Goal: Task Accomplishment & Management: Manage account settings

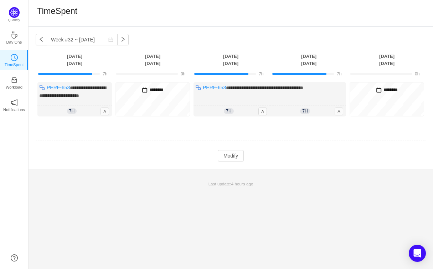
click at [42, 41] on button "button" at bounding box center [41, 39] width 11 height 11
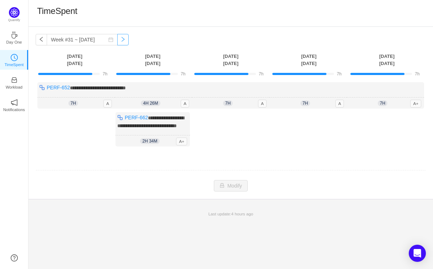
click at [129, 41] on button "button" at bounding box center [122, 39] width 11 height 11
type input "Week #32 ~ [DATE]"
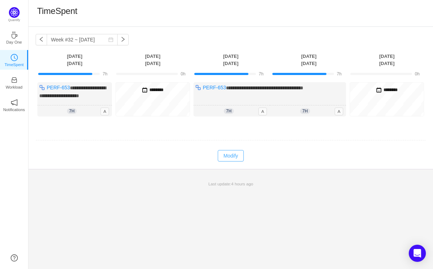
click at [229, 155] on button "Modify" at bounding box center [231, 155] width 26 height 11
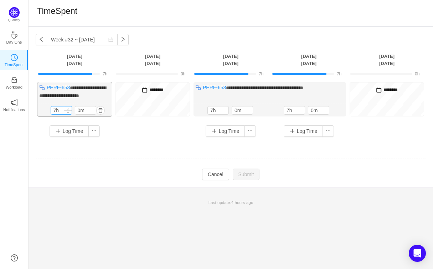
click at [58, 109] on input "7h" at bounding box center [61, 110] width 21 height 8
click at [103, 110] on button "button" at bounding box center [100, 110] width 9 height 9
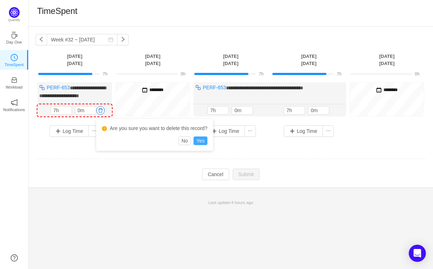
click at [206, 139] on button "Yes" at bounding box center [201, 140] width 14 height 9
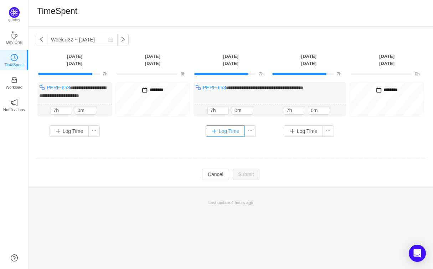
click at [232, 131] on button "Log Time" at bounding box center [226, 130] width 40 height 11
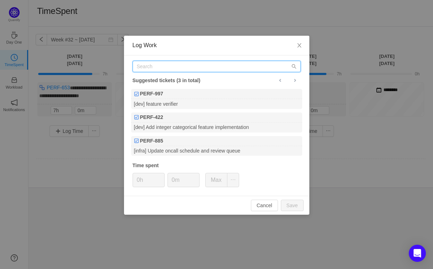
click at [199, 72] on input "text" at bounding box center [217, 66] width 168 height 11
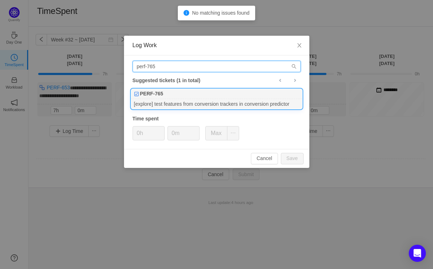
type input "perf-765"
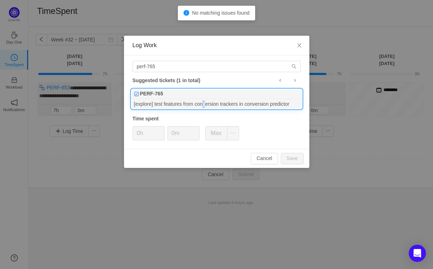
click at [207, 103] on div "[explore] test features from conversion trackers in conversion predictor" at bounding box center [216, 104] width 171 height 10
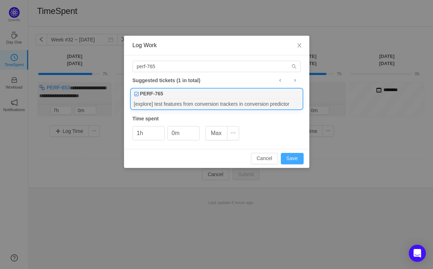
click at [288, 158] on button "Save" at bounding box center [292, 158] width 23 height 11
type input "0h"
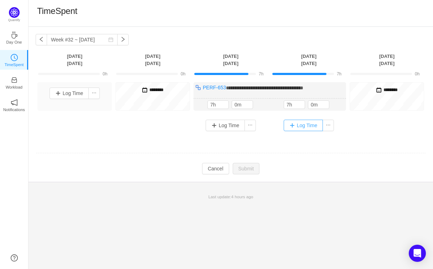
click at [309, 127] on button "Log Time" at bounding box center [304, 125] width 40 height 11
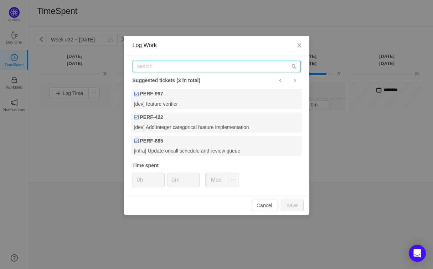
click at [196, 65] on input "text" at bounding box center [217, 66] width 168 height 11
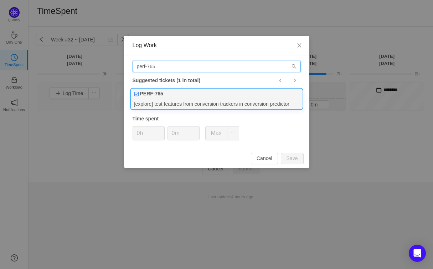
type input "perf-765"
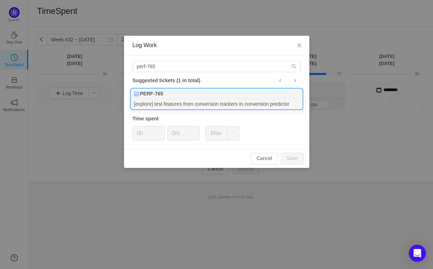
click at [201, 106] on div "[explore] test features from conversion trackers in conversion predictor" at bounding box center [216, 104] width 171 height 10
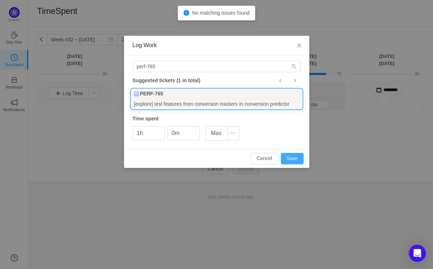
click at [296, 157] on button "Save" at bounding box center [292, 158] width 23 height 11
type input "0h"
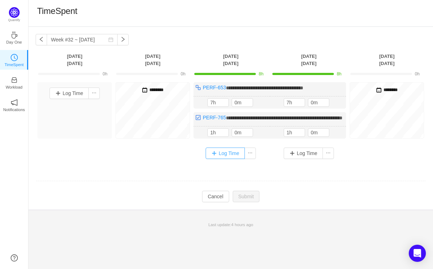
click at [227, 159] on button "Log Time" at bounding box center [226, 152] width 40 height 11
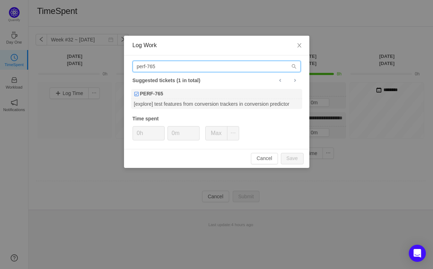
click at [178, 70] on input "perf-765" at bounding box center [217, 66] width 168 height 11
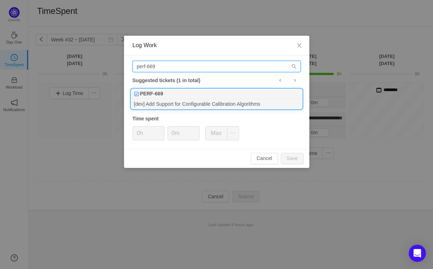
type input "perf-669"
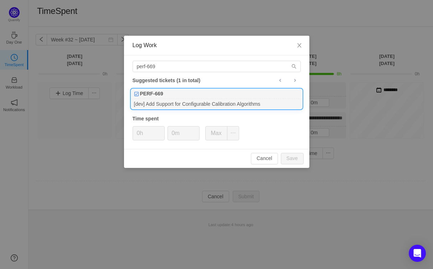
click at [187, 96] on div "PERF-669" at bounding box center [216, 94] width 171 height 10
click at [294, 158] on button "Save" at bounding box center [292, 158] width 23 height 11
type input "0h"
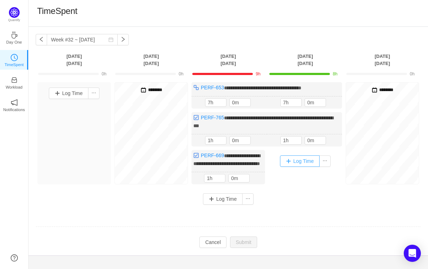
click at [312, 163] on button "Log Time" at bounding box center [300, 160] width 40 height 11
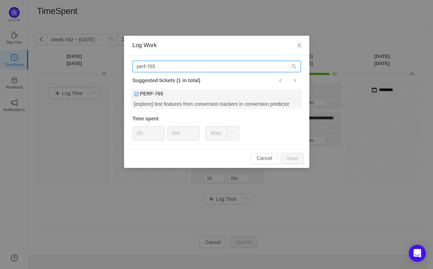
click at [205, 66] on input "perf-765" at bounding box center [217, 66] width 168 height 11
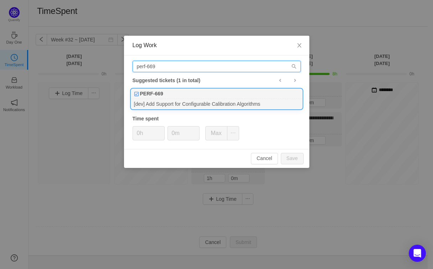
type input "perf-669"
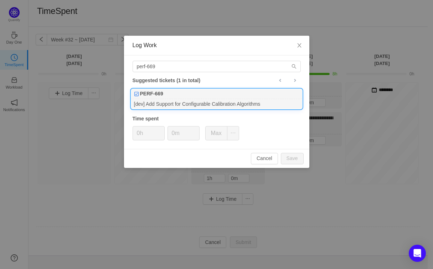
click at [236, 100] on div "[dev] Add Support for Configurable Calibration Algorithms" at bounding box center [216, 104] width 171 height 10
click at [292, 158] on button "Save" at bounding box center [292, 158] width 23 height 11
type input "0h"
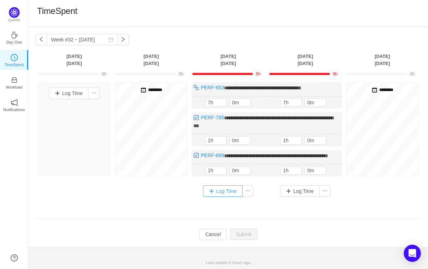
click at [224, 197] on button "Log Time" at bounding box center [223, 190] width 40 height 11
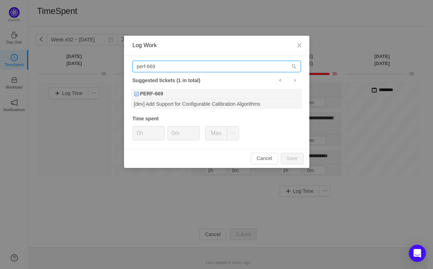
click at [197, 64] on input "perf-669" at bounding box center [217, 66] width 168 height 11
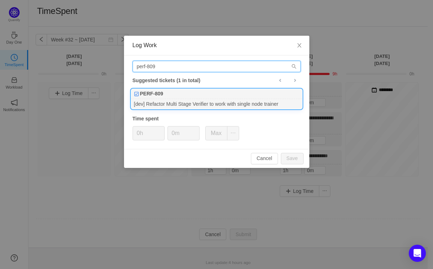
type input "perf-809"
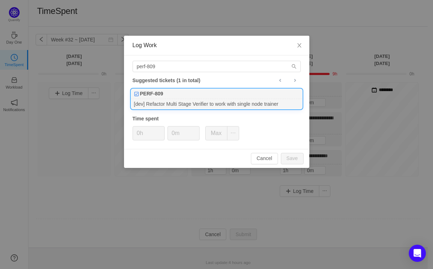
click at [184, 101] on div "[dev] Refactor Multi Stage Verifier to work with single node trainer" at bounding box center [216, 104] width 171 height 10
click at [294, 159] on button "Save" at bounding box center [292, 158] width 23 height 11
type input "0h"
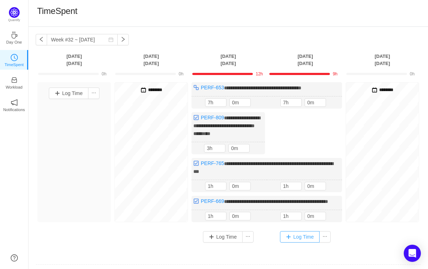
click at [306, 239] on button "Log Time" at bounding box center [300, 236] width 40 height 11
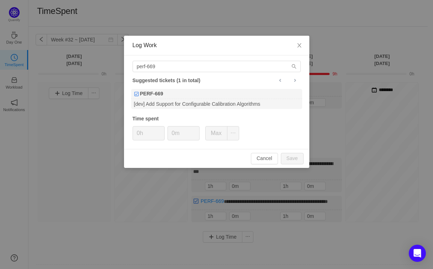
click at [178, 73] on div "perf-669 Suggested tickets (1 in total) PERF-669 [dev] Add Support for Configur…" at bounding box center [217, 101] width 186 height 93
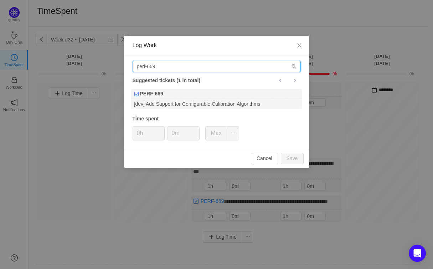
click at [176, 70] on input "perf-669" at bounding box center [217, 66] width 168 height 11
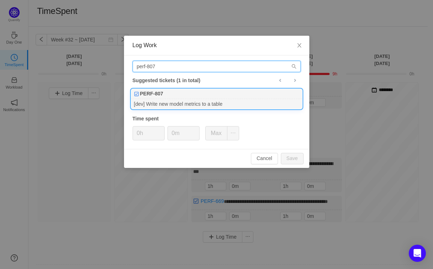
type input "perf-807"
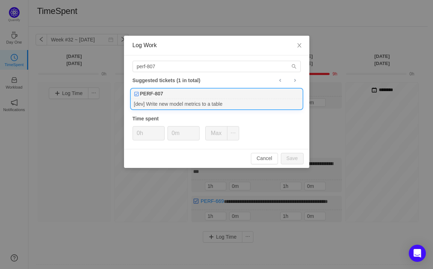
click at [205, 91] on div "PERF-807" at bounding box center [216, 94] width 171 height 10
click at [290, 161] on button "Save" at bounding box center [292, 158] width 23 height 11
type input "0h"
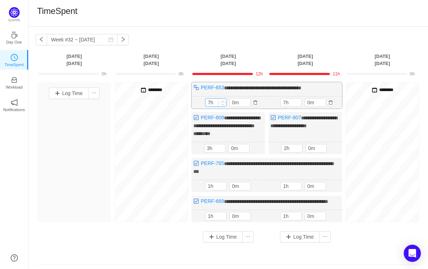
click at [209, 105] on input "7h" at bounding box center [215, 102] width 21 height 8
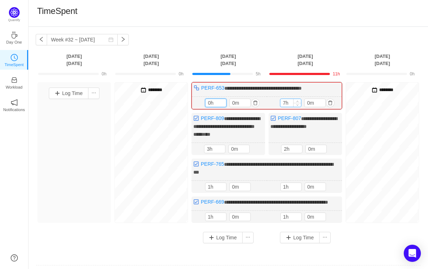
type input "0h"
click at [288, 102] on input "7h" at bounding box center [290, 103] width 21 height 8
type input "0h"
click at [210, 147] on input "3h" at bounding box center [214, 149] width 21 height 8
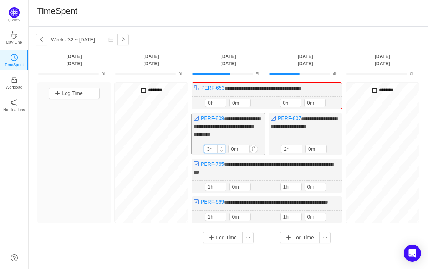
click at [210, 147] on input "3h" at bounding box center [214, 149] width 21 height 8
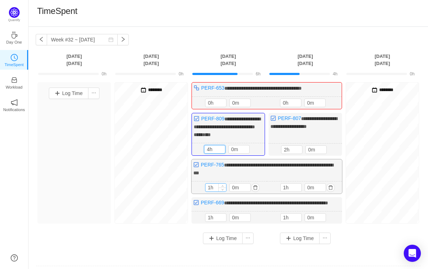
type input "4h"
click at [215, 186] on input "1h" at bounding box center [215, 187] width 21 height 8
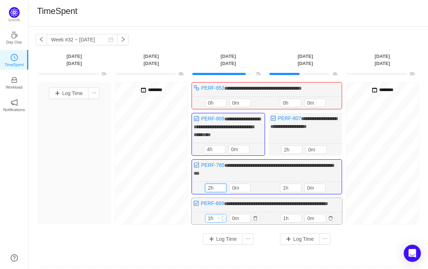
type input "2h"
click at [214, 222] on input "1h" at bounding box center [215, 218] width 21 height 8
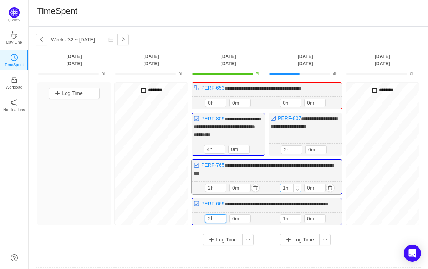
type input "2h"
click at [291, 187] on input "1h" at bounding box center [290, 188] width 21 height 8
type input "3h"
click at [288, 222] on input "1h" at bounding box center [290, 218] width 21 height 8
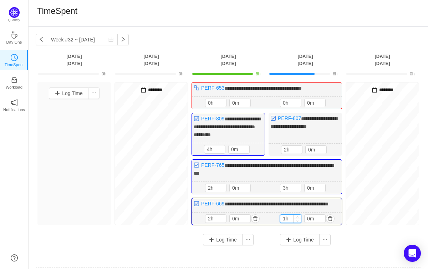
click at [288, 222] on input "1h" at bounding box center [290, 218] width 21 height 8
type input "3h"
click at [169, 250] on div "**********" at bounding box center [228, 166] width 385 height 168
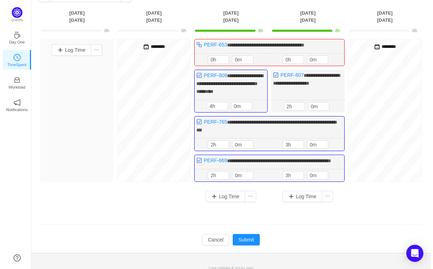
scroll to position [54, 0]
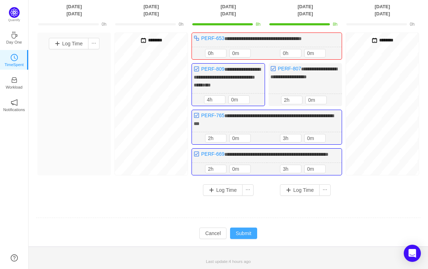
click at [239, 235] on button "Submit" at bounding box center [243, 232] width 27 height 11
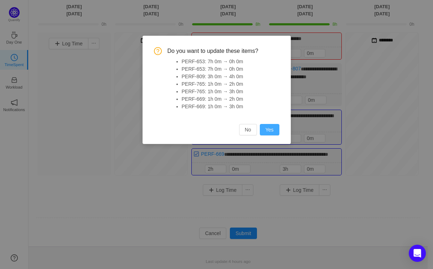
click at [269, 129] on button "Yes" at bounding box center [270, 129] width 20 height 11
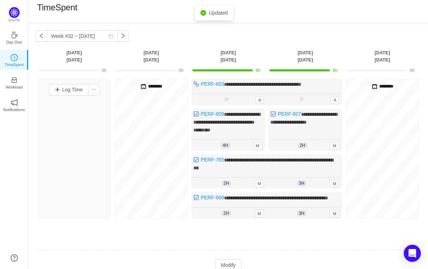
scroll to position [0, 0]
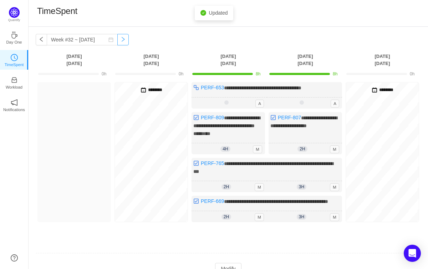
click at [129, 40] on button "button" at bounding box center [122, 39] width 11 height 11
type input "Week #33 ~ [DATE]"
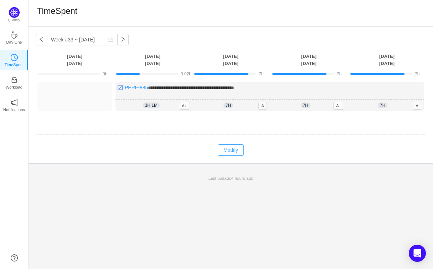
click at [231, 150] on button "Modify" at bounding box center [231, 149] width 26 height 11
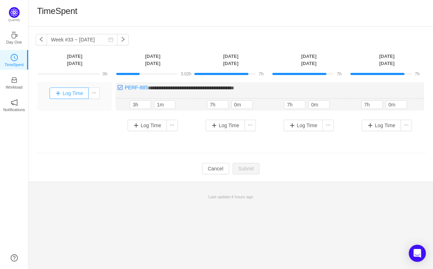
click at [75, 96] on button "Log Time" at bounding box center [70, 92] width 40 height 11
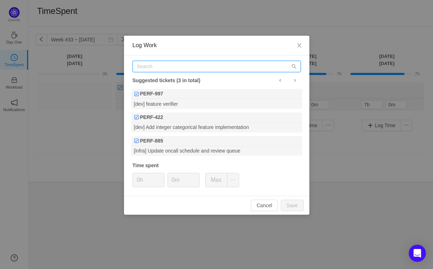
click at [162, 68] on input "text" at bounding box center [217, 66] width 168 height 11
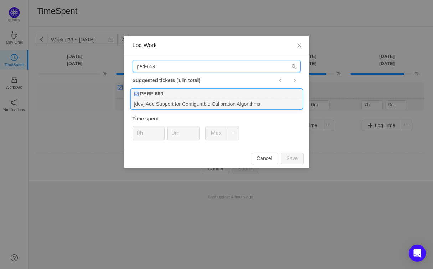
type input "perf-669"
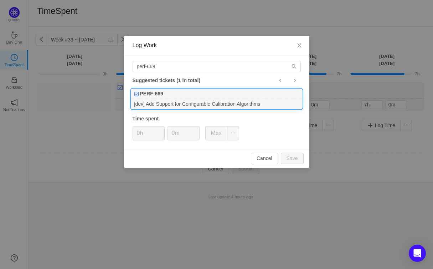
click at [185, 102] on div "[dev] Add Support for Configurable Calibration Algorithms" at bounding box center [216, 104] width 171 height 10
click at [296, 159] on button "Save" at bounding box center [292, 158] width 23 height 11
type input "0h"
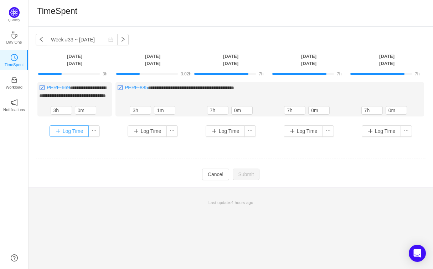
click at [72, 137] on button "Log Time" at bounding box center [70, 130] width 40 height 11
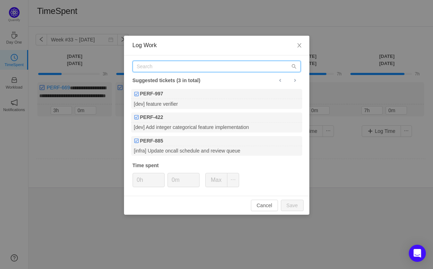
click at [172, 62] on input "text" at bounding box center [217, 66] width 168 height 11
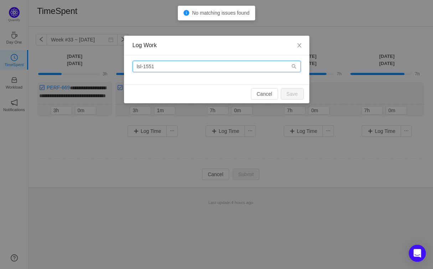
click at [141, 68] on input "lsl-1551" at bounding box center [217, 66] width 168 height 11
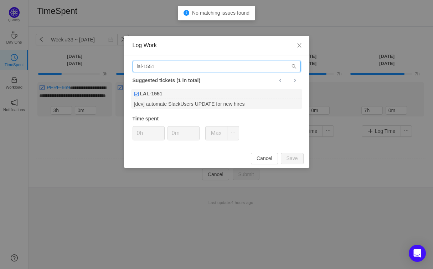
click at [182, 66] on input "lal-1551" at bounding box center [217, 66] width 168 height 11
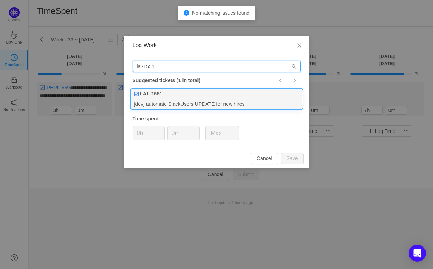
type input "lal-1551"
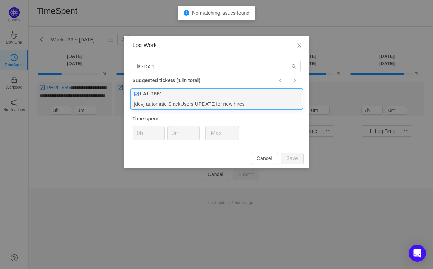
click at [177, 96] on div "LAL-1551" at bounding box center [216, 94] width 171 height 10
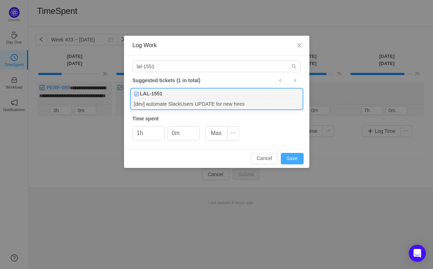
click at [289, 157] on button "Save" at bounding box center [292, 158] width 23 height 11
type input "0h"
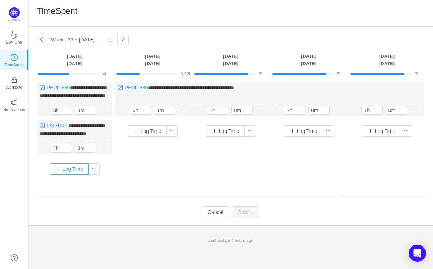
click at [57, 174] on button "Log Time" at bounding box center [70, 168] width 40 height 11
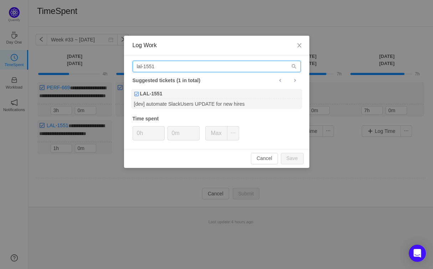
click at [223, 66] on input "lal-1551" at bounding box center [217, 66] width 168 height 11
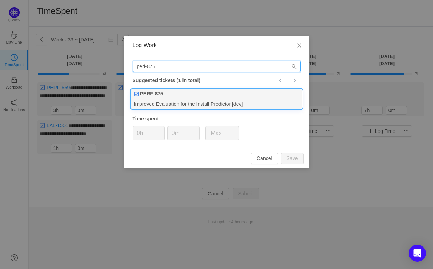
type input "perf-875"
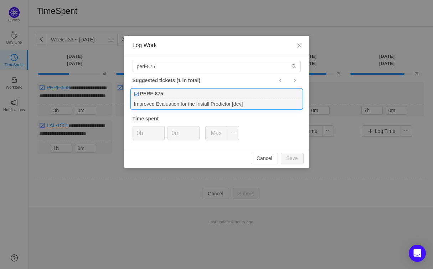
click at [221, 97] on div "PERF-875" at bounding box center [216, 94] width 171 height 10
click at [288, 159] on button "Save" at bounding box center [292, 158] width 23 height 11
type input "0h"
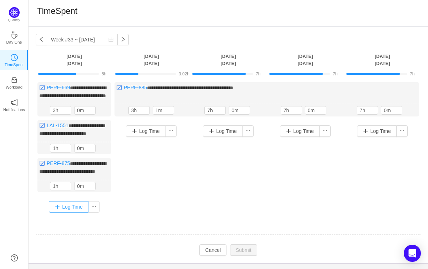
drag, startPoint x: 81, startPoint y: 226, endPoint x: 82, endPoint y: 214, distance: 11.4
click at [81, 212] on button "Log Time" at bounding box center [69, 206] width 40 height 11
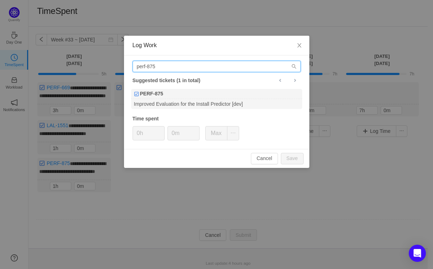
click at [152, 63] on input "perf-875" at bounding box center [217, 66] width 168 height 11
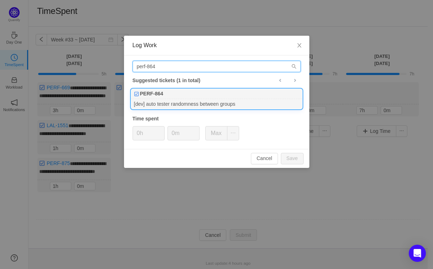
type input "perf-864"
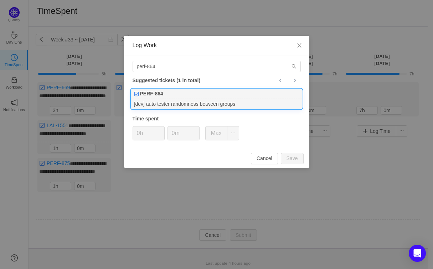
click at [188, 97] on div "PERF-864" at bounding box center [216, 94] width 171 height 10
click at [288, 158] on button "Save" at bounding box center [292, 158] width 23 height 11
type input "0h"
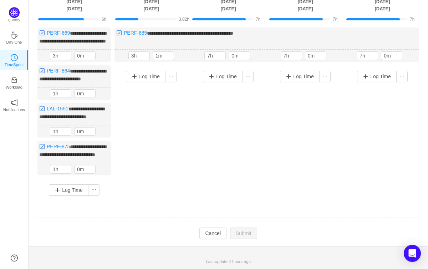
scroll to position [68, 0]
click at [63, 195] on button "Log Time" at bounding box center [69, 189] width 40 height 11
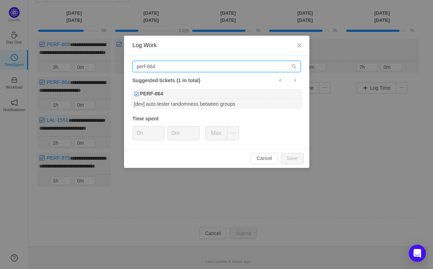
click at [153, 66] on input "perf-864" at bounding box center [217, 66] width 168 height 11
click at [153, 67] on input "perf-864" at bounding box center [217, 66] width 168 height 11
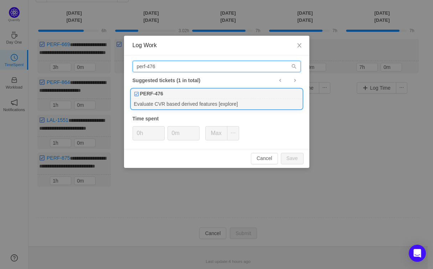
type input "perf-476"
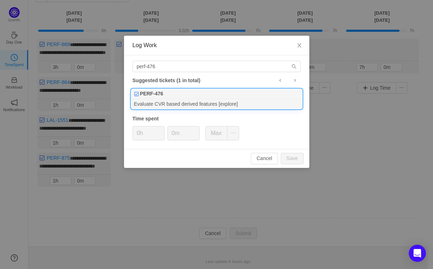
click at [162, 96] on b "PERF-476" at bounding box center [151, 93] width 23 height 7
click at [296, 160] on button "Save" at bounding box center [292, 158] width 23 height 11
type input "0h"
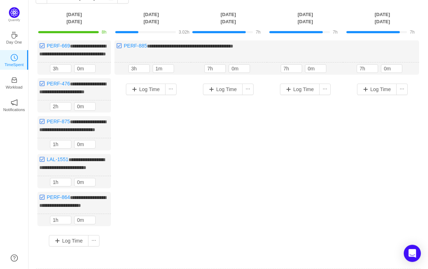
scroll to position [0, 0]
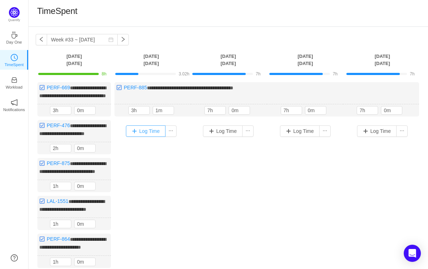
click at [143, 137] on button "Log Time" at bounding box center [146, 130] width 40 height 11
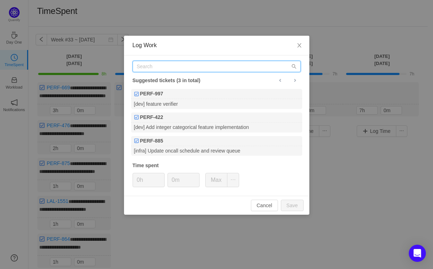
click at [151, 70] on input "text" at bounding box center [217, 66] width 168 height 11
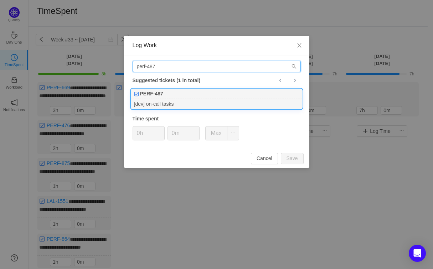
type input "perf-487"
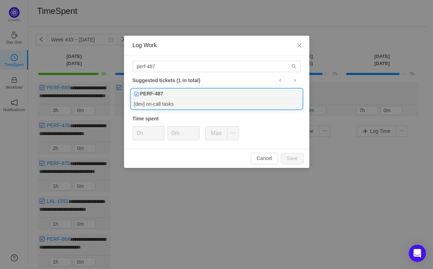
click at [198, 92] on div "PERF-487" at bounding box center [216, 94] width 171 height 10
click at [299, 159] on button "Save" at bounding box center [292, 158] width 23 height 11
type input "0h"
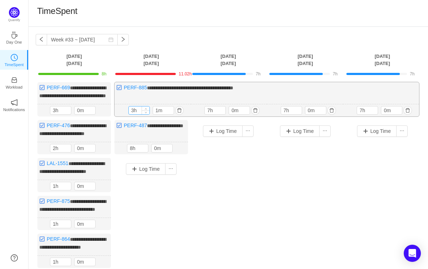
click at [137, 114] on input "3h" at bounding box center [139, 110] width 21 height 8
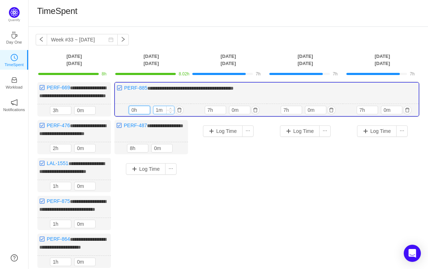
type input "0h"
click at [157, 114] on input "1m" at bounding box center [163, 110] width 21 height 8
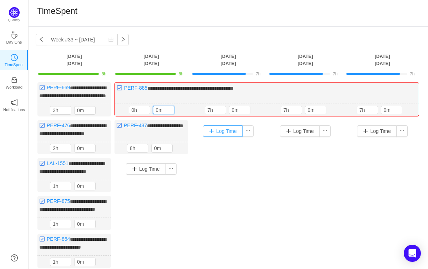
type input "0m"
click at [226, 137] on button "Log Time" at bounding box center [223, 130] width 40 height 11
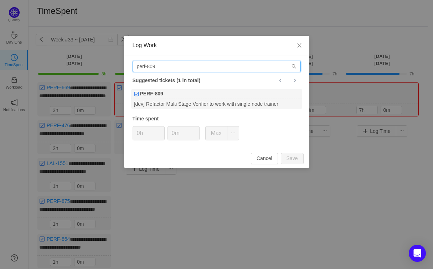
click at [167, 71] on input "perf-809" at bounding box center [217, 66] width 168 height 11
click at [166, 70] on input "perf-809" at bounding box center [217, 66] width 168 height 11
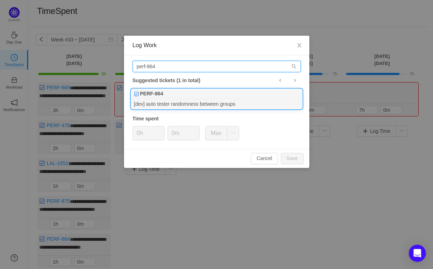
type input "perf-864"
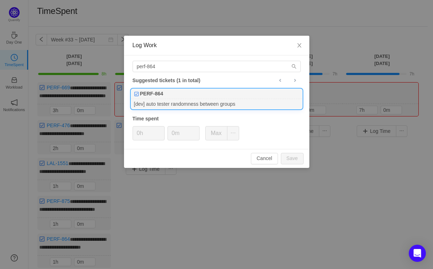
click at [168, 92] on div "PERF-864" at bounding box center [216, 94] width 171 height 10
click at [292, 158] on button "Save" at bounding box center [292, 158] width 23 height 11
type input "0h"
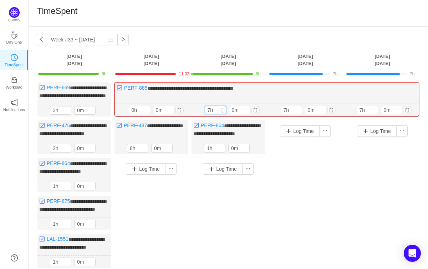
click at [208, 114] on input "7h" at bounding box center [215, 110] width 21 height 8
click at [176, 114] on button "button" at bounding box center [179, 110] width 9 height 9
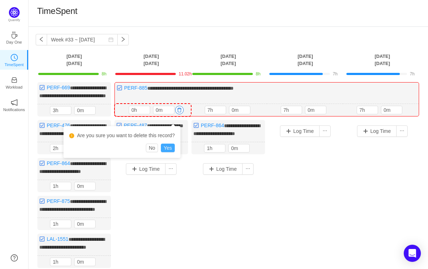
click at [175, 148] on button "Yes" at bounding box center [168, 147] width 14 height 9
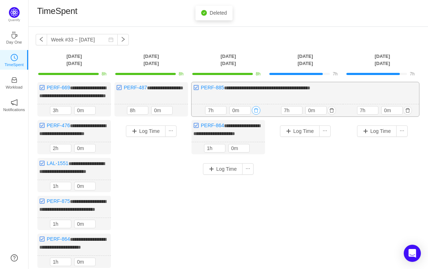
click at [255, 115] on button "button" at bounding box center [256, 110] width 9 height 9
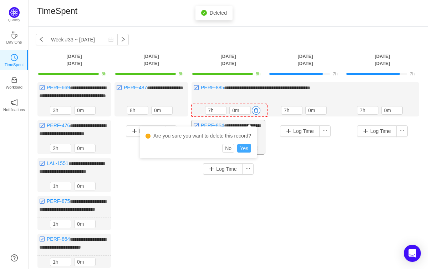
click at [251, 146] on button "Yes" at bounding box center [244, 148] width 14 height 9
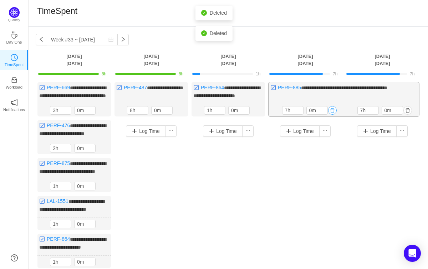
click at [332, 115] on button "button" at bounding box center [332, 110] width 9 height 9
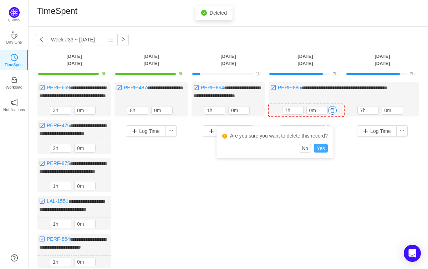
drag, startPoint x: 326, startPoint y: 148, endPoint x: 341, endPoint y: 139, distance: 17.1
click at [326, 148] on button "Yes" at bounding box center [321, 148] width 14 height 9
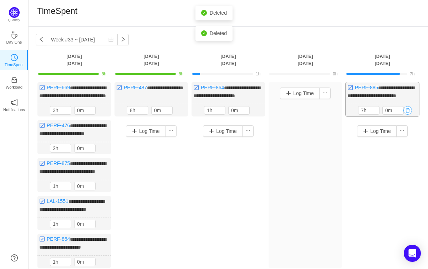
click at [410, 115] on button "button" at bounding box center [407, 110] width 9 height 9
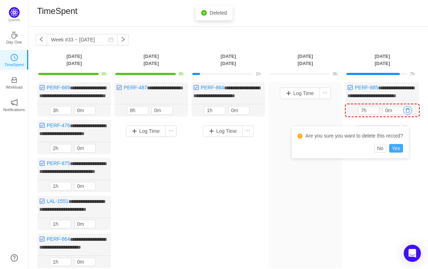
click at [400, 147] on button "Yes" at bounding box center [396, 148] width 14 height 9
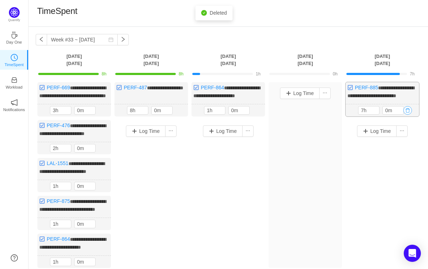
click at [410, 115] on button "button" at bounding box center [407, 110] width 9 height 9
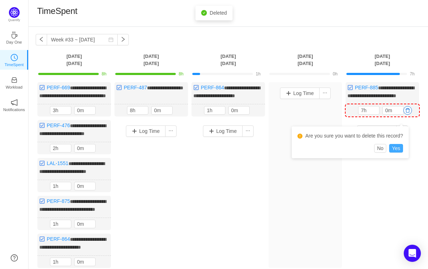
click at [400, 147] on button "Yes" at bounding box center [396, 148] width 14 height 9
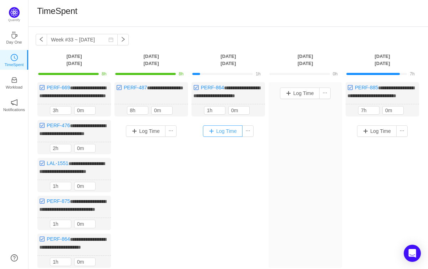
click at [209, 137] on button "Log Time" at bounding box center [223, 130] width 40 height 11
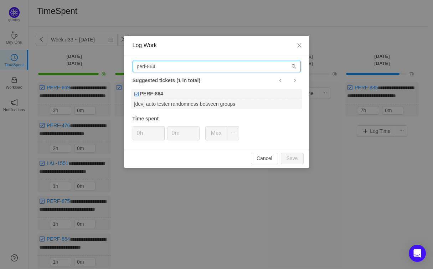
click at [193, 65] on input "perf-864" at bounding box center [217, 66] width 168 height 11
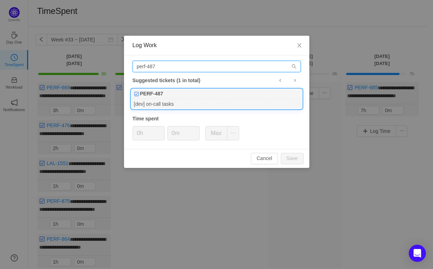
type input "perf-487"
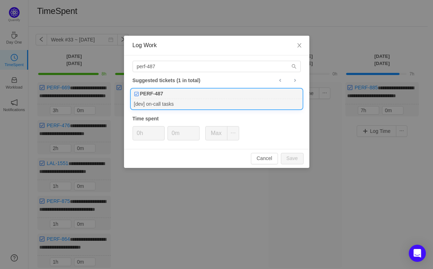
click at [197, 95] on div "PERF-487" at bounding box center [216, 94] width 171 height 10
click at [290, 157] on button "Save" at bounding box center [292, 158] width 23 height 11
type input "0h"
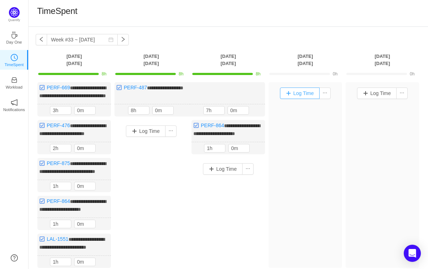
click at [302, 93] on button "Log Time" at bounding box center [300, 92] width 40 height 11
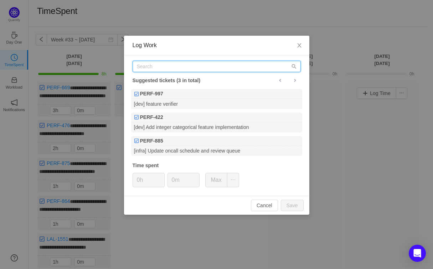
click at [237, 69] on input "text" at bounding box center [217, 66] width 168 height 11
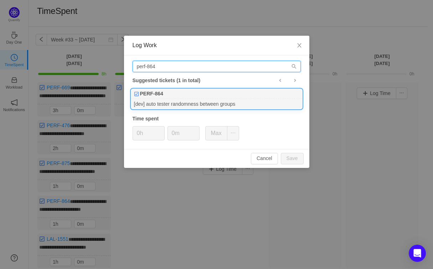
type input "perf-864"
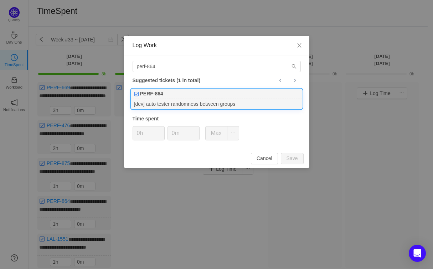
click at [241, 99] on div "[dev] auto tester randomness between groups" at bounding box center [216, 104] width 171 height 10
click at [291, 158] on button "Save" at bounding box center [292, 158] width 23 height 11
type input "0h"
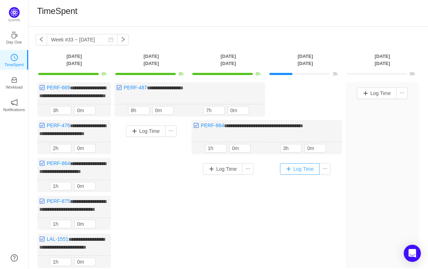
click at [294, 174] on button "Log Time" at bounding box center [300, 168] width 40 height 11
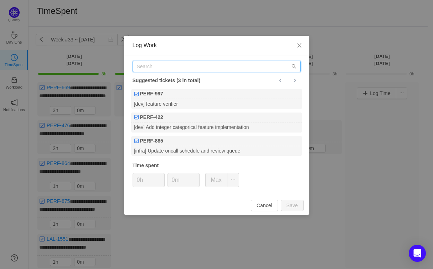
click at [192, 68] on input "text" at bounding box center [217, 66] width 168 height 11
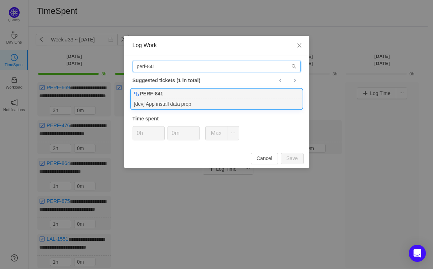
type input "perf-841"
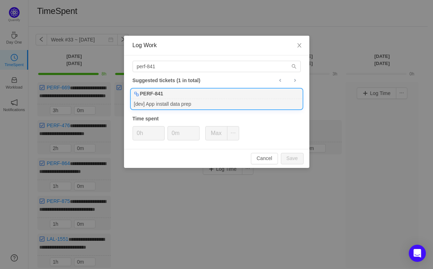
click at [193, 99] on div "[dev] App install data prep" at bounding box center [216, 104] width 171 height 10
click at [294, 157] on button "Save" at bounding box center [292, 158] width 23 height 11
type input "0h"
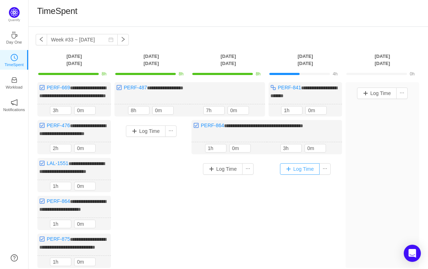
click at [302, 174] on button "Log Time" at bounding box center [300, 168] width 40 height 11
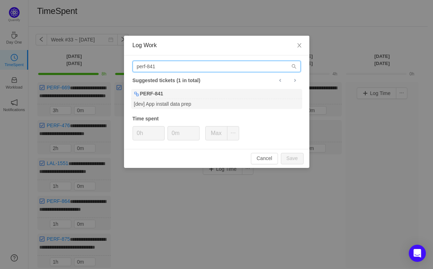
click at [184, 63] on input "perf-841" at bounding box center [217, 66] width 168 height 11
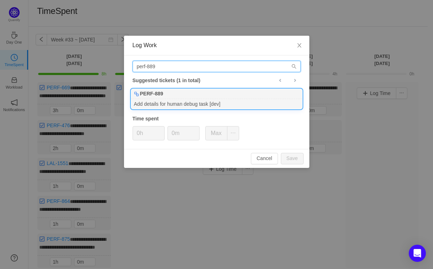
type input "perf-889"
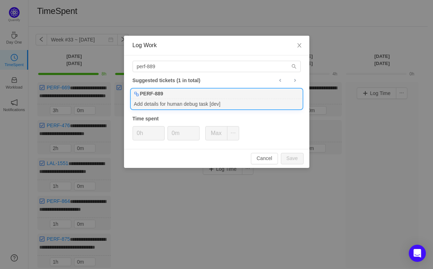
click at [191, 94] on div "PERF-889" at bounding box center [216, 94] width 171 height 10
click at [290, 158] on button "Save" at bounding box center [292, 158] width 23 height 11
type input "0h"
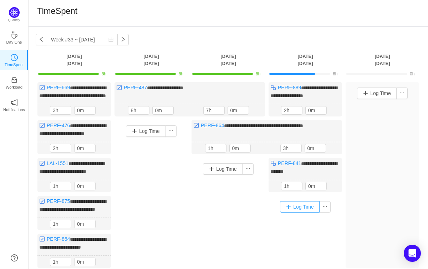
click at [304, 212] on button "Log Time" at bounding box center [300, 206] width 40 height 11
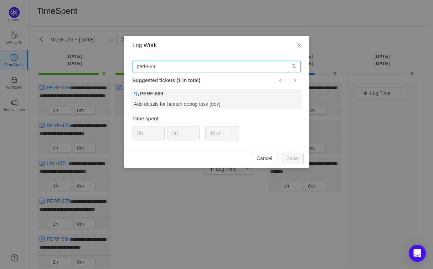
click at [180, 63] on input "perf-889" at bounding box center [217, 66] width 168 height 11
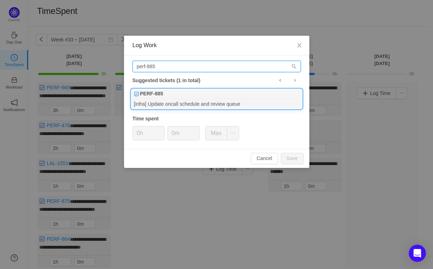
type input "perf-885"
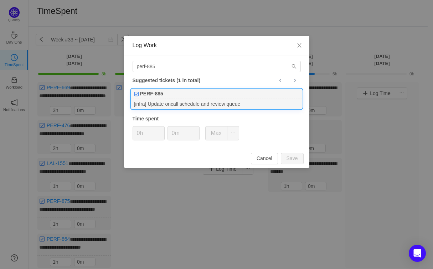
click at [154, 101] on div "[infra] Update oncall schedule and review queue" at bounding box center [216, 104] width 171 height 10
click at [291, 157] on button "Save" at bounding box center [292, 158] width 23 height 11
type input "0h"
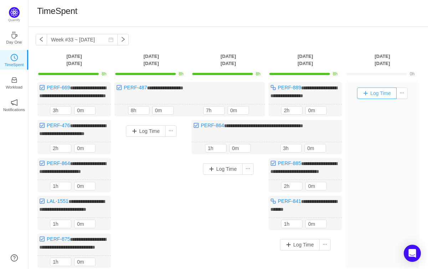
click at [368, 91] on button "Log Time" at bounding box center [377, 92] width 40 height 11
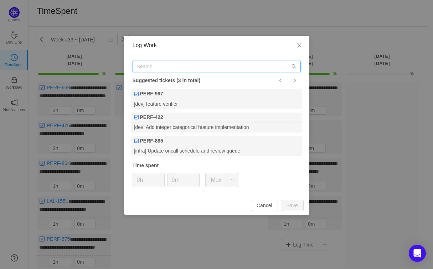
click at [161, 67] on input "text" at bounding box center [217, 66] width 168 height 11
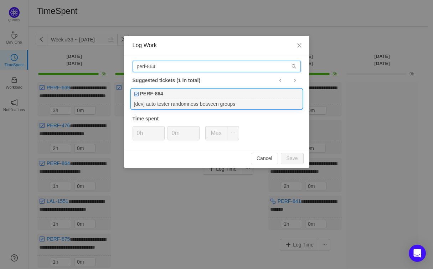
type input "perf-864"
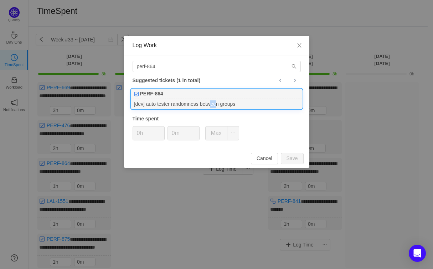
drag, startPoint x: 212, startPoint y: 105, endPoint x: 216, endPoint y: 106, distance: 4.8
click at [217, 105] on div "[dev] auto tester randomness between groups" at bounding box center [216, 104] width 171 height 10
click at [294, 158] on button "Save" at bounding box center [292, 158] width 23 height 11
type input "0h"
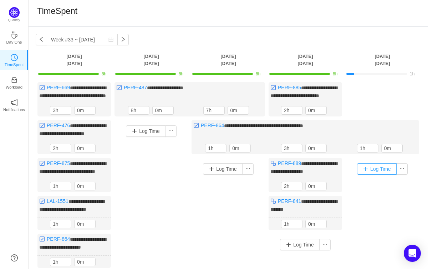
click at [382, 174] on button "Log Time" at bounding box center [377, 168] width 40 height 11
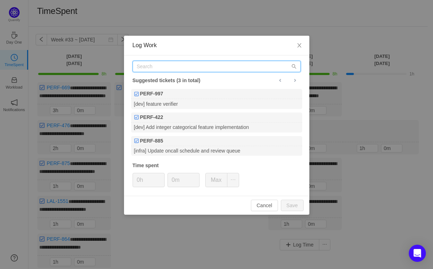
click at [218, 68] on input "text" at bounding box center [217, 66] width 168 height 11
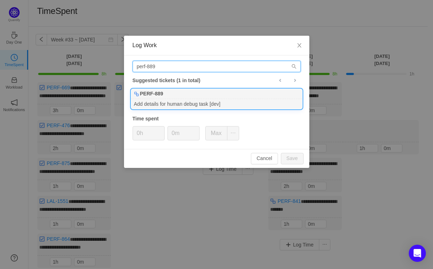
type input "perf-889"
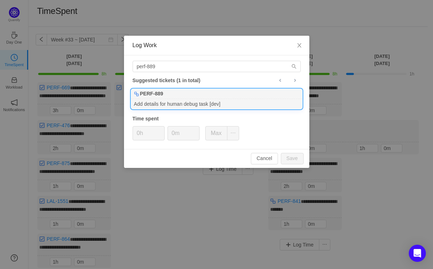
click at [216, 93] on div "PERF-889" at bounding box center [216, 94] width 171 height 10
drag, startPoint x: 284, startPoint y: 159, endPoint x: 286, endPoint y: 162, distance: 3.9
click at [285, 159] on button "Save" at bounding box center [292, 158] width 23 height 11
type input "0h"
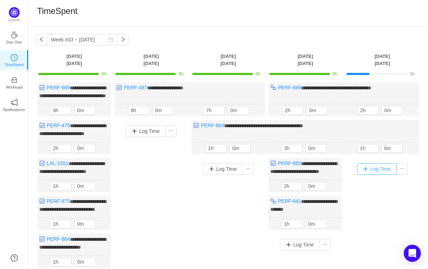
click at [377, 174] on button "Log Time" at bounding box center [377, 168] width 40 height 11
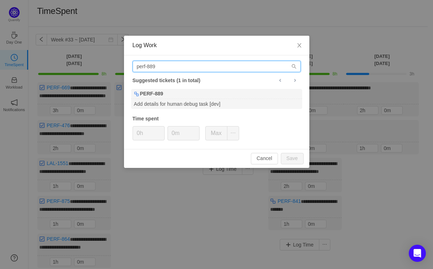
click at [210, 65] on input "perf-889" at bounding box center [217, 66] width 168 height 11
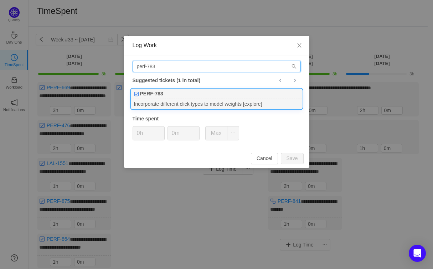
type input "perf-783"
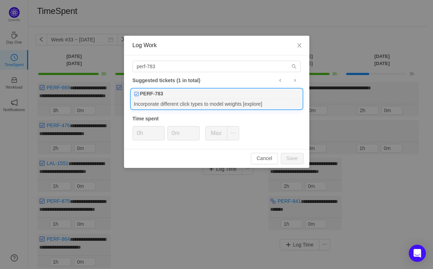
click at [217, 97] on div "PERF-783" at bounding box center [216, 94] width 171 height 10
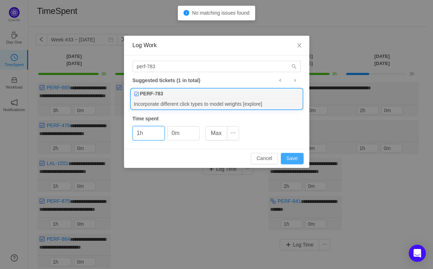
click at [288, 156] on button "Save" at bounding box center [292, 158] width 23 height 11
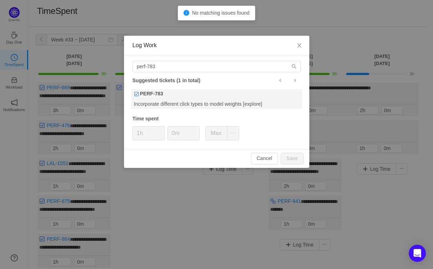
type input "0h"
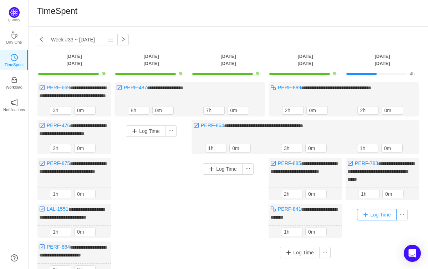
click at [377, 220] on button "Log Time" at bounding box center [377, 214] width 40 height 11
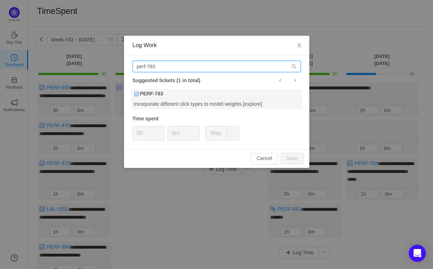
click at [191, 65] on input "perf-783" at bounding box center [217, 66] width 168 height 11
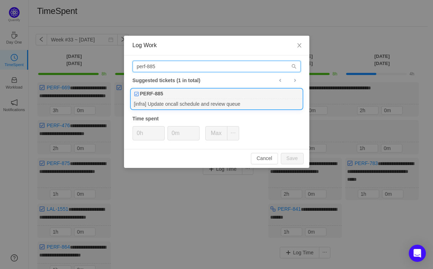
type input "perf-885"
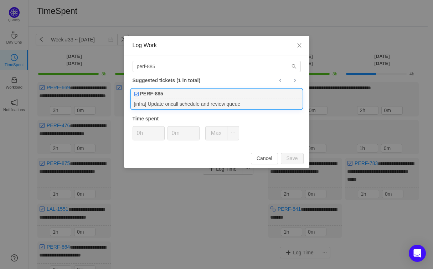
click at [204, 95] on div "PERF-885" at bounding box center [216, 94] width 171 height 10
click at [300, 160] on button "Save" at bounding box center [292, 158] width 23 height 11
type input "0h"
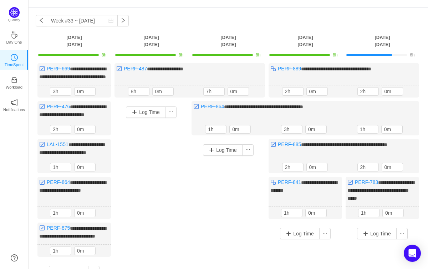
scroll to position [103, 0]
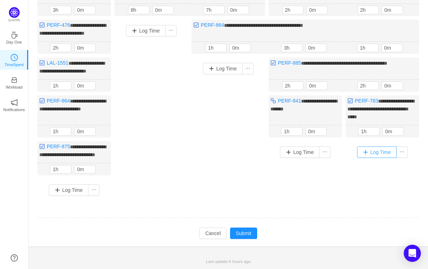
click at [376, 158] on button "Log Time" at bounding box center [377, 151] width 40 height 11
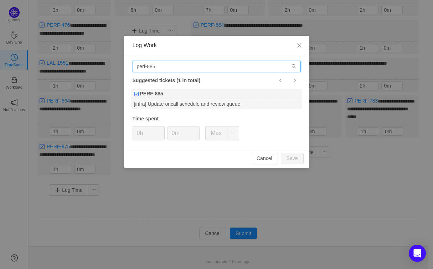
click at [161, 68] on input "perf-885" at bounding box center [217, 66] width 168 height 11
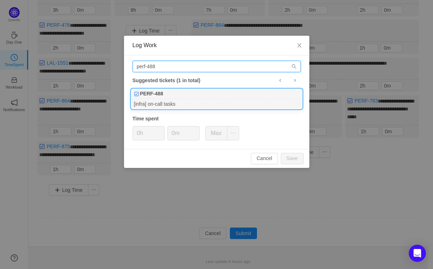
type input "perf-488"
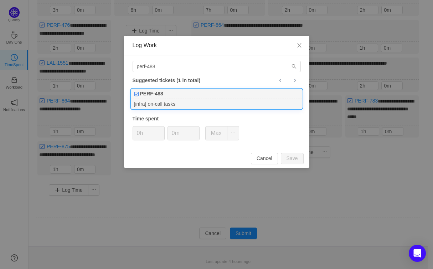
click at [198, 102] on div "[infra] on-call tasks" at bounding box center [216, 104] width 171 height 10
click at [300, 157] on button "Save" at bounding box center [292, 158] width 23 height 11
type input "0h"
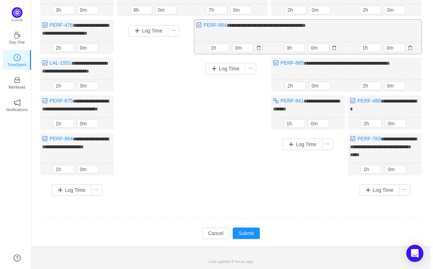
scroll to position [126, 0]
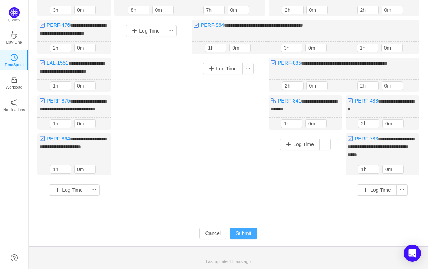
click at [244, 231] on button "Submit" at bounding box center [243, 232] width 27 height 11
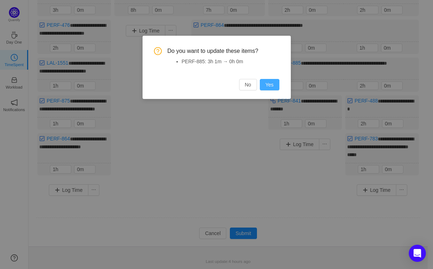
click at [275, 83] on button "Yes" at bounding box center [270, 84] width 20 height 11
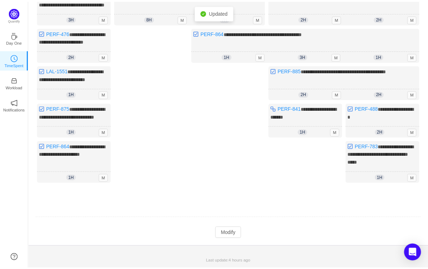
scroll to position [118, 0]
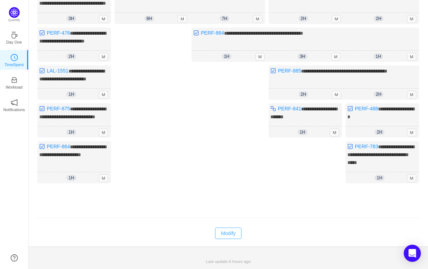
click at [227, 232] on button "Modify" at bounding box center [228, 232] width 26 height 11
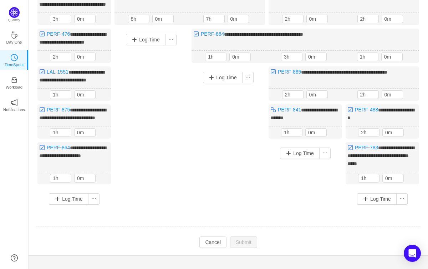
scroll to position [126, 0]
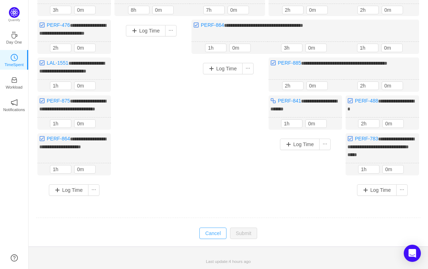
click at [219, 232] on button "Cancel" at bounding box center [212, 232] width 27 height 11
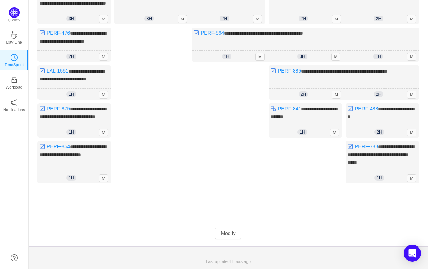
scroll to position [0, 0]
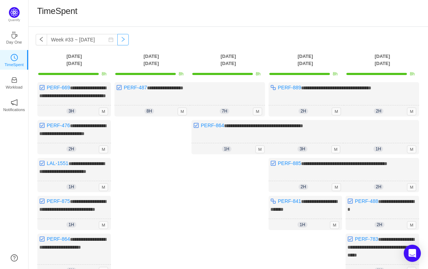
click at [129, 41] on button "button" at bounding box center [122, 39] width 11 height 11
type input "Week #34 ~ [DATE]"
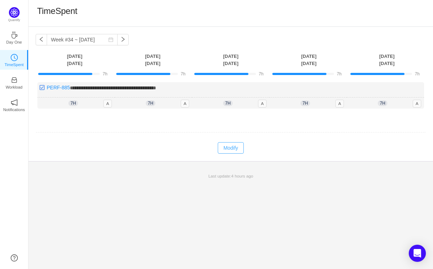
click at [231, 148] on button "Modify" at bounding box center [231, 147] width 26 height 11
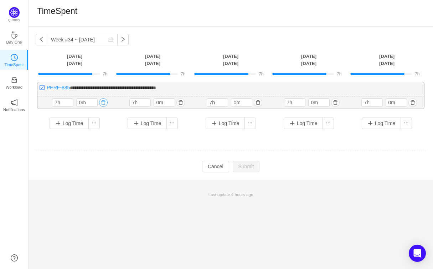
click at [106, 103] on button "button" at bounding box center [103, 102] width 9 height 9
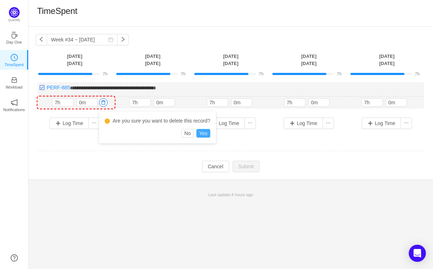
drag, startPoint x: 211, startPoint y: 134, endPoint x: 207, endPoint y: 133, distance: 4.5
click at [210, 134] on button "Yes" at bounding box center [204, 133] width 14 height 9
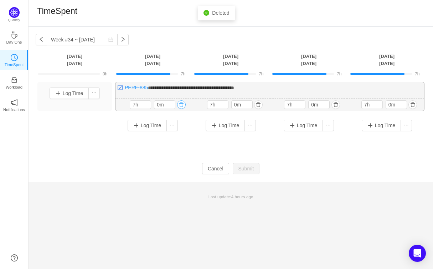
click at [184, 107] on button "button" at bounding box center [181, 104] width 9 height 9
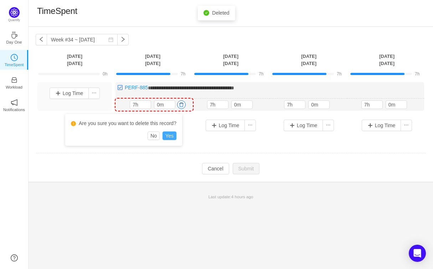
click at [175, 138] on button "Yes" at bounding box center [170, 135] width 14 height 9
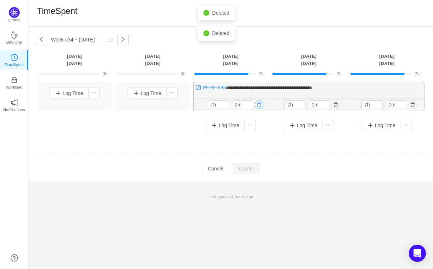
click at [259, 104] on button "button" at bounding box center [259, 104] width 9 height 9
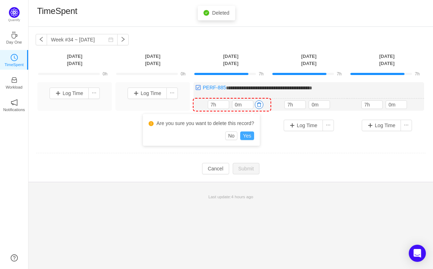
drag, startPoint x: 252, startPoint y: 136, endPoint x: 281, endPoint y: 123, distance: 31.9
click at [252, 136] on button "Yes" at bounding box center [247, 135] width 14 height 9
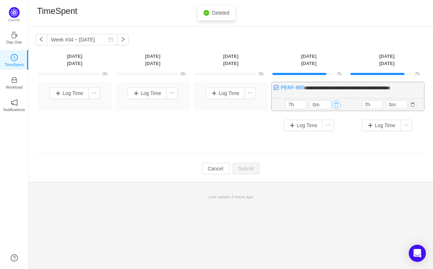
drag, startPoint x: 336, startPoint y: 103, endPoint x: 329, endPoint y: 109, distance: 9.1
click at [335, 103] on button "button" at bounding box center [336, 104] width 9 height 9
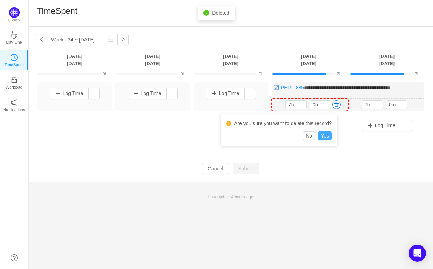
drag, startPoint x: 326, startPoint y: 138, endPoint x: 335, endPoint y: 133, distance: 10.9
click at [326, 138] on button "Yes" at bounding box center [325, 135] width 14 height 9
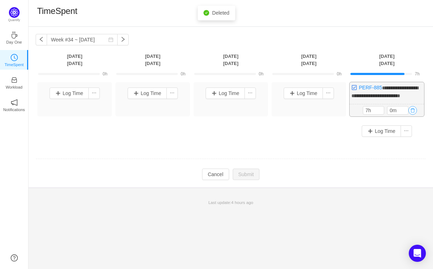
click at [412, 115] on button "button" at bounding box center [413, 110] width 9 height 9
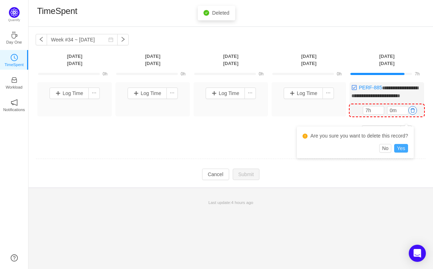
click at [403, 149] on button "Yes" at bounding box center [402, 148] width 14 height 9
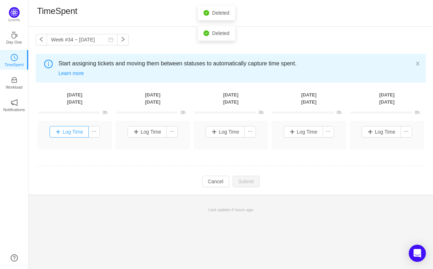
click at [80, 134] on button "Log Time" at bounding box center [70, 131] width 40 height 11
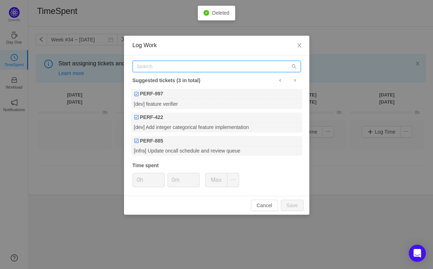
click at [161, 71] on input "text" at bounding box center [217, 66] width 168 height 11
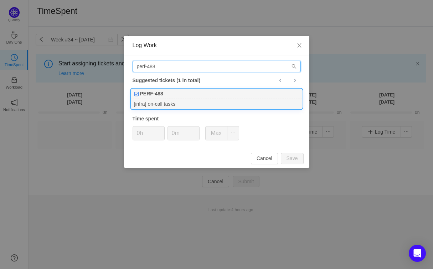
type input "perf-488"
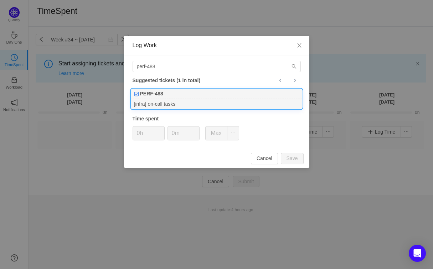
click at [177, 104] on div "[infra] on-call tasks" at bounding box center [216, 104] width 171 height 10
click at [290, 155] on button "Save" at bounding box center [292, 158] width 23 height 11
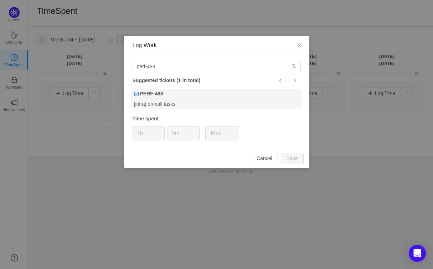
type input "0h"
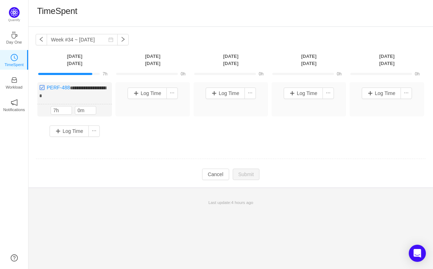
click at [65, 136] on div "Log Time" at bounding box center [74, 131] width 71 height 19
click at [63, 131] on button "Log Time" at bounding box center [70, 130] width 40 height 11
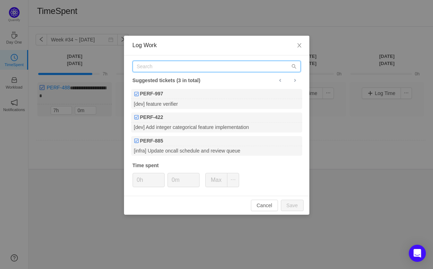
click at [142, 69] on input "text" at bounding box center [217, 66] width 168 height 11
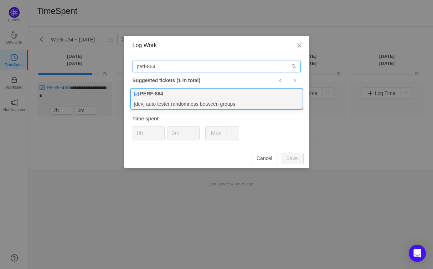
type input "perf-864"
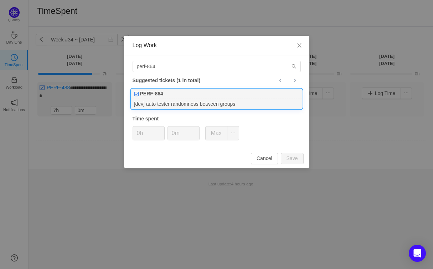
click at [154, 102] on div "[dev] auto tester randomness between groups" at bounding box center [216, 104] width 171 height 10
click at [293, 157] on button "Save" at bounding box center [292, 158] width 23 height 11
type input "0h"
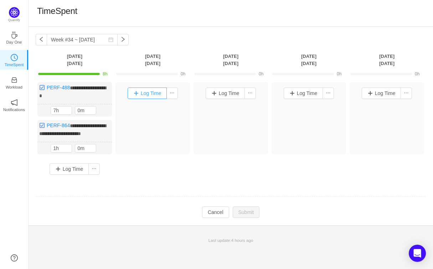
click at [135, 92] on button "Log Time" at bounding box center [148, 92] width 40 height 11
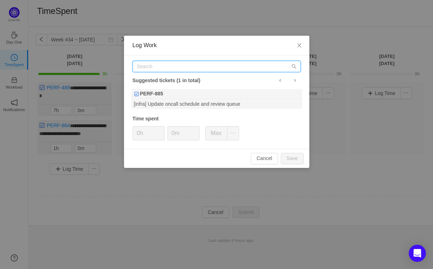
click at [152, 70] on input "text" at bounding box center [217, 66] width 168 height 11
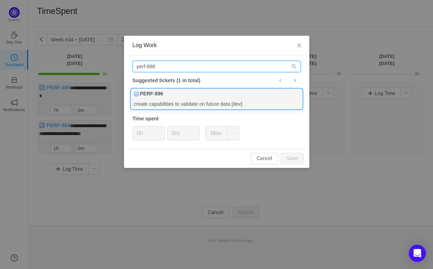
type input "perf-896"
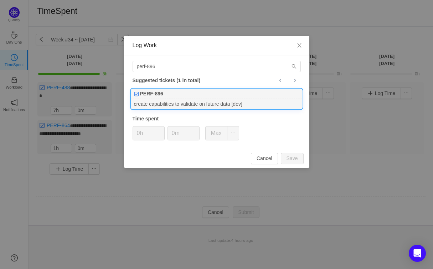
click at [172, 97] on div "PERF-896" at bounding box center [216, 94] width 171 height 10
click at [291, 159] on button "Save" at bounding box center [292, 158] width 23 height 11
type input "0h"
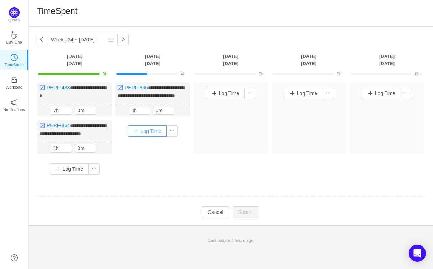
click at [162, 137] on button "Log Time" at bounding box center [148, 130] width 40 height 11
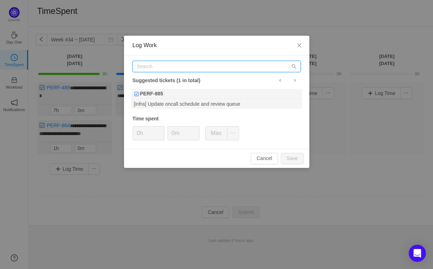
click at [162, 65] on input "text" at bounding box center [217, 66] width 168 height 11
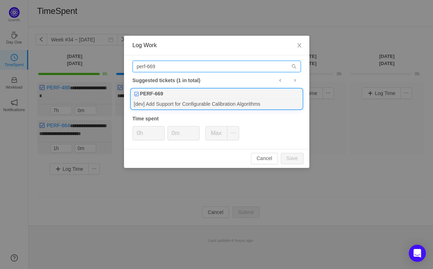
type input "perf-669"
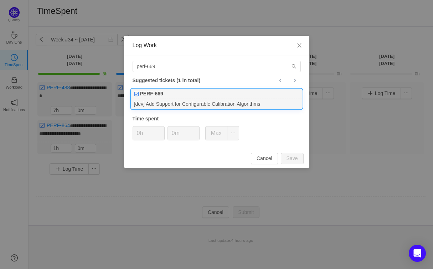
click at [173, 92] on div "PERF-669" at bounding box center [216, 94] width 171 height 10
click at [300, 160] on button "Save" at bounding box center [292, 158] width 23 height 11
type input "0h"
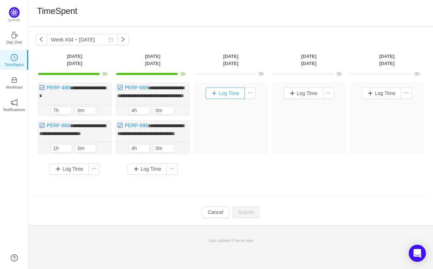
click at [225, 93] on button "Log Time" at bounding box center [226, 92] width 40 height 11
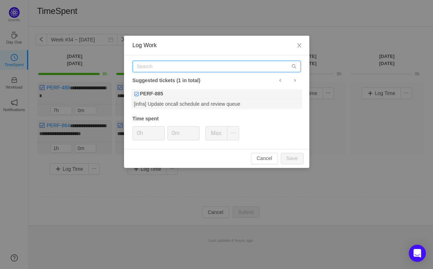
click at [172, 64] on input "text" at bounding box center [217, 66] width 168 height 11
click at [149, 67] on input "perf-869" at bounding box center [217, 66] width 168 height 11
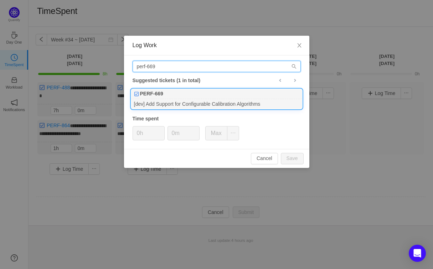
type input "perf-669"
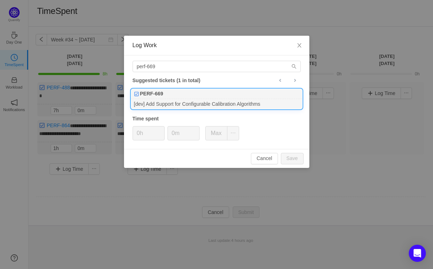
click at [173, 96] on div "PERF-669" at bounding box center [216, 94] width 171 height 10
click at [297, 157] on button "Save" at bounding box center [292, 158] width 23 height 11
type input "0h"
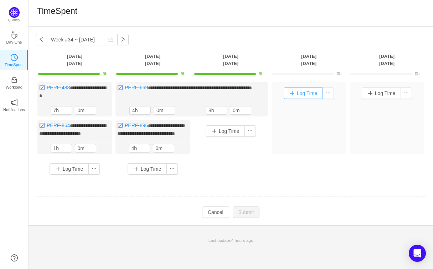
click at [311, 95] on button "Log Time" at bounding box center [304, 92] width 40 height 11
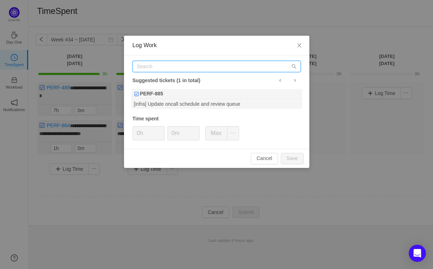
click at [184, 68] on input "text" at bounding box center [217, 66] width 168 height 11
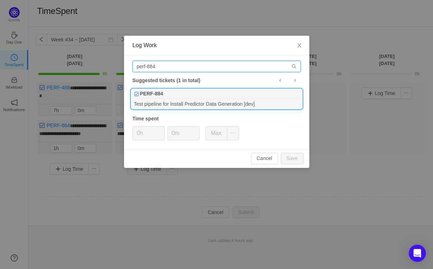
type input "perf-884"
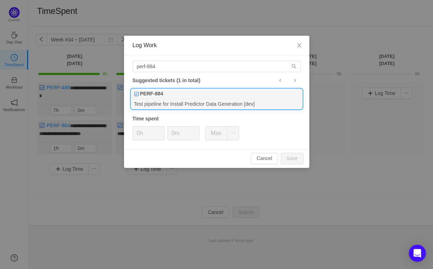
click at [215, 96] on div "PERF-884" at bounding box center [216, 94] width 171 height 10
click at [284, 161] on button "Save" at bounding box center [292, 158] width 23 height 11
type input "0h"
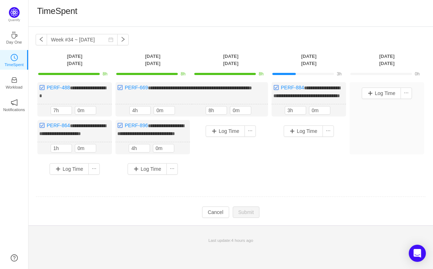
click at [312, 140] on div "Log Time" at bounding box center [309, 131] width 71 height 19
click at [309, 137] on button "Log Time" at bounding box center [304, 130] width 40 height 11
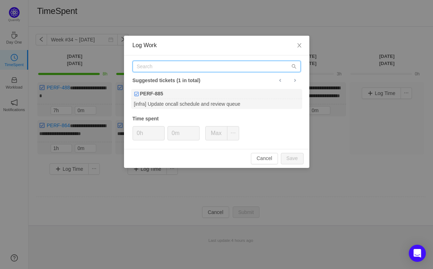
click at [219, 71] on input "text" at bounding box center [217, 66] width 168 height 11
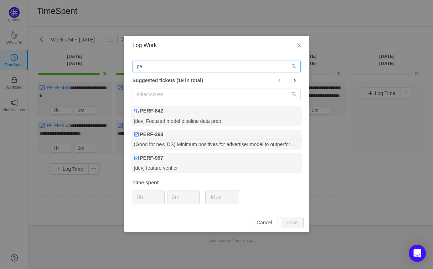
type input "p"
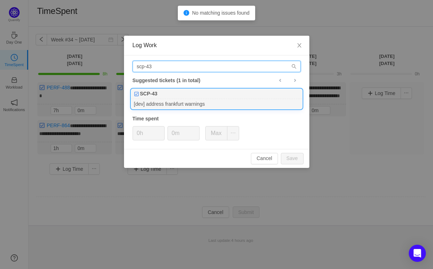
type input "scp-43"
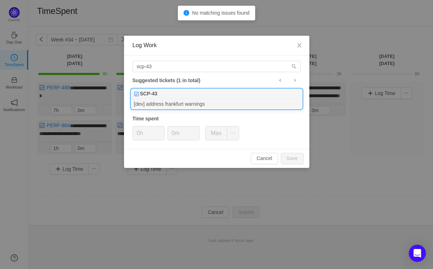
click at [228, 98] on div "SCP-43" at bounding box center [216, 94] width 171 height 10
click at [291, 157] on button "Save" at bounding box center [292, 158] width 23 height 11
type input "0h"
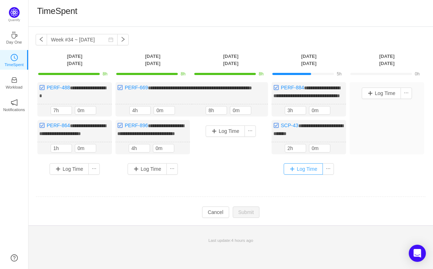
click at [305, 174] on button "Log Time" at bounding box center [304, 168] width 40 height 11
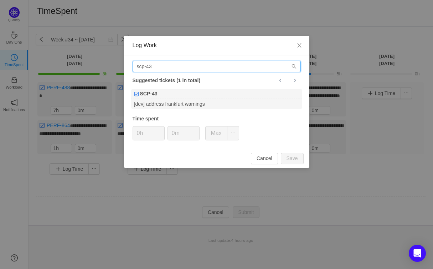
click at [183, 64] on input "scp-43" at bounding box center [217, 66] width 168 height 11
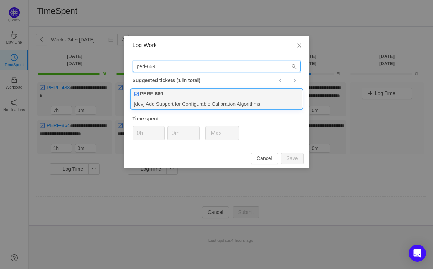
type input "perf-669"
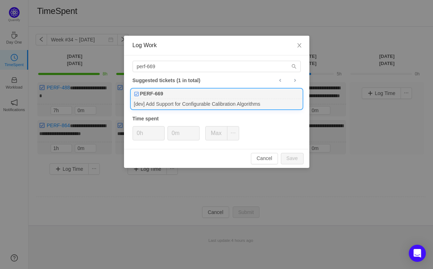
click at [169, 108] on div "[dev] Add Support for Configurable Calibration Algorithms" at bounding box center [216, 104] width 171 height 10
click at [293, 159] on button "Save" at bounding box center [292, 158] width 23 height 11
type input "0h"
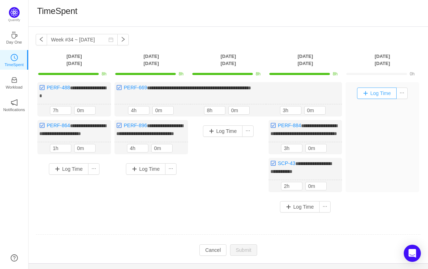
click at [382, 93] on button "Log Time" at bounding box center [377, 92] width 40 height 11
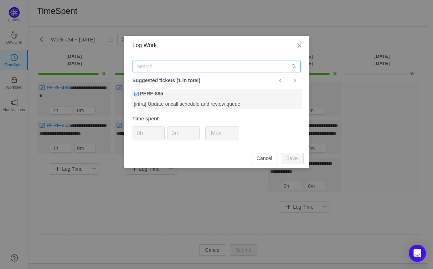
click at [218, 65] on input "text" at bounding box center [217, 66] width 168 height 11
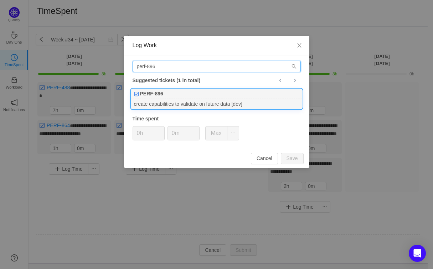
type input "perf-896"
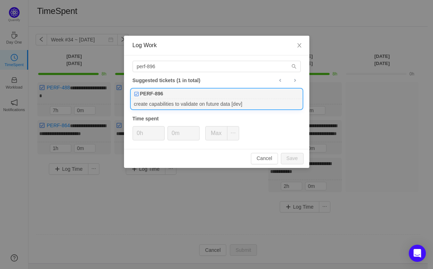
click at [238, 92] on div "PERF-896" at bounding box center [216, 94] width 171 height 10
click at [293, 158] on button "Save" at bounding box center [292, 158] width 23 height 11
type input "0h"
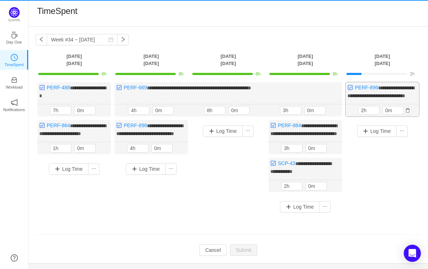
drag, startPoint x: 386, startPoint y: 92, endPoint x: 387, endPoint y: 100, distance: 7.9
click at [386, 92] on span "**********" at bounding box center [380, 91] width 67 height 13
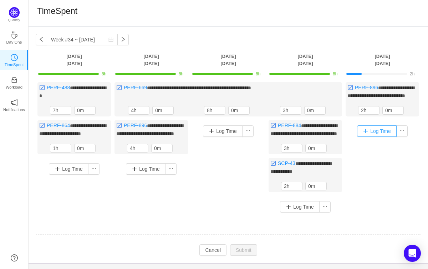
click at [380, 137] on button "Log Time" at bounding box center [377, 130] width 40 height 11
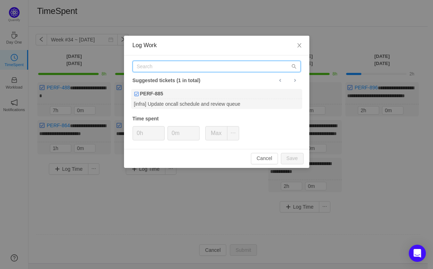
click at [176, 68] on input "text" at bounding box center [217, 66] width 168 height 11
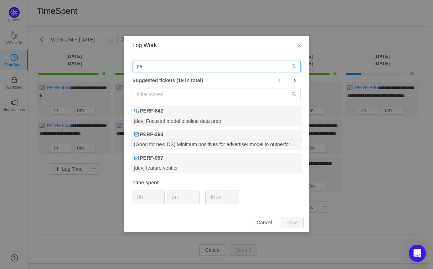
type input "p"
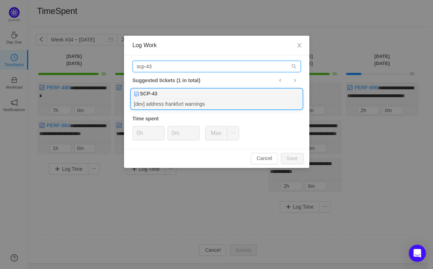
type input "scp-43"
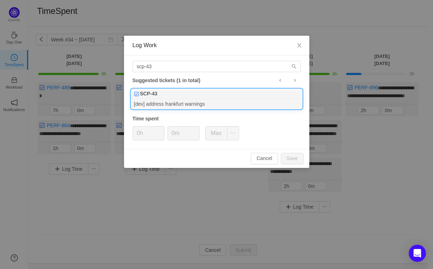
click at [211, 93] on div "SCP-43" at bounding box center [216, 94] width 171 height 10
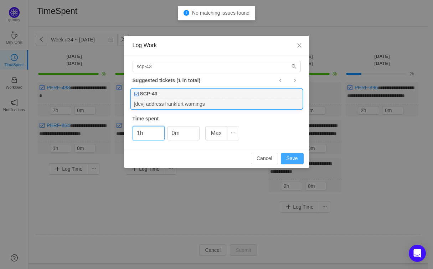
click at [290, 158] on button "Save" at bounding box center [292, 158] width 23 height 11
type input "0h"
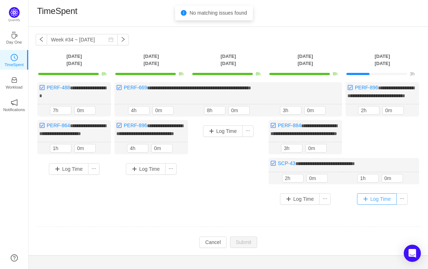
click at [381, 204] on button "Log Time" at bounding box center [377, 198] width 40 height 11
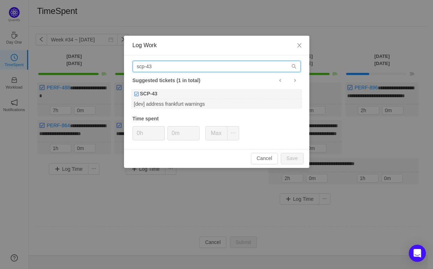
click at [206, 67] on input "scp-43" at bounding box center [217, 66] width 168 height 11
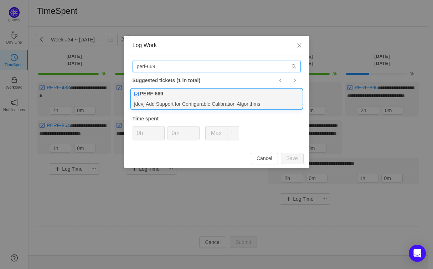
type input "perf-669"
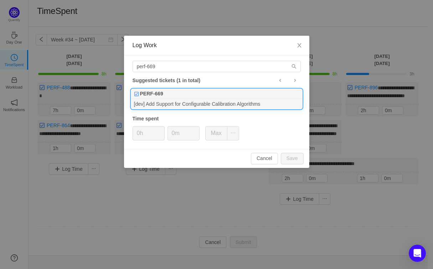
click at [265, 98] on div "PERF-669" at bounding box center [216, 94] width 171 height 10
click at [296, 156] on button "Save" at bounding box center [292, 158] width 23 height 11
type input "0h"
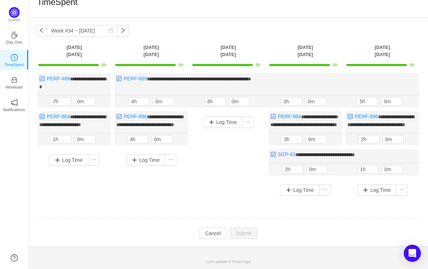
scroll to position [14, 0]
click at [81, 97] on input "0m" at bounding box center [85, 101] width 21 height 8
type input "0m"
click at [114, 185] on div "**********" at bounding box center [228, 137] width 385 height 128
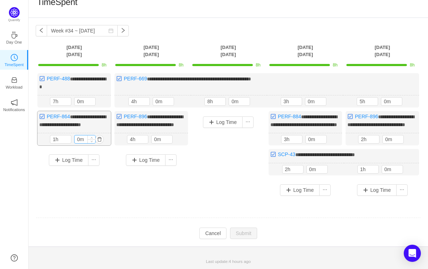
click at [83, 138] on input "0m" at bounding box center [85, 139] width 21 height 8
click at [82, 138] on input "0m" at bounding box center [85, 139] width 21 height 8
type input "0m"
click at [159, 97] on input "0m" at bounding box center [163, 101] width 21 height 8
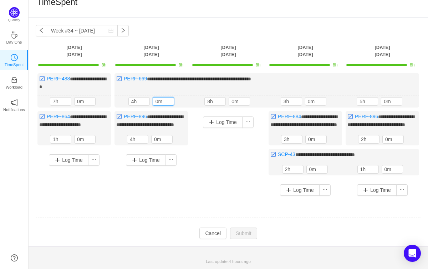
type input "0m"
click at [59, 137] on input "1h" at bounding box center [60, 139] width 21 height 8
click at [55, 99] on div "7h" at bounding box center [60, 101] width 21 height 9
click at [55, 98] on input "7h" at bounding box center [60, 101] width 21 height 8
type input "7h"
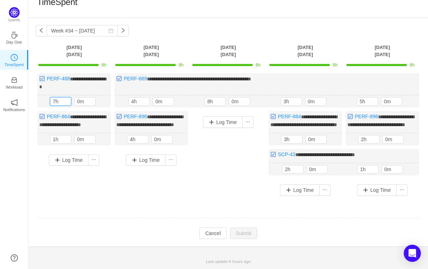
drag, startPoint x: 132, startPoint y: 188, endPoint x: 142, endPoint y: 198, distance: 14.4
click at [132, 188] on div "Log Time" at bounding box center [151, 171] width 73 height 44
click at [205, 231] on button "Cancel" at bounding box center [212, 232] width 27 height 11
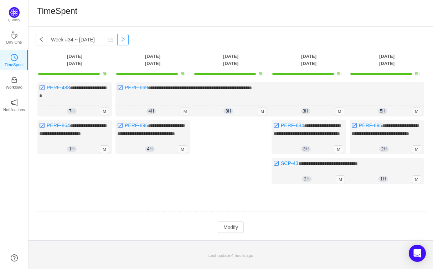
click at [129, 39] on button "button" at bounding box center [122, 39] width 11 height 11
type input "Week #35 ~ [DATE]"
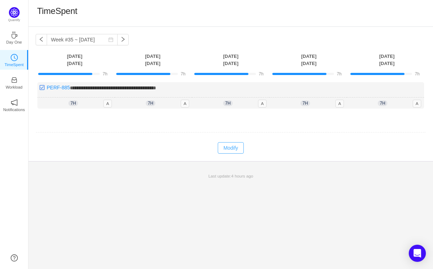
click at [234, 151] on button "Modify" at bounding box center [231, 147] width 26 height 11
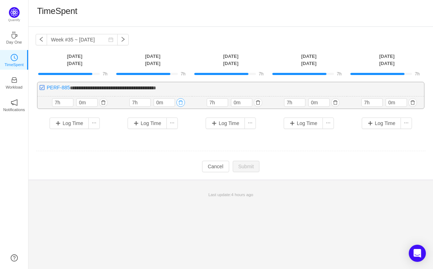
click at [180, 101] on button "button" at bounding box center [181, 102] width 9 height 9
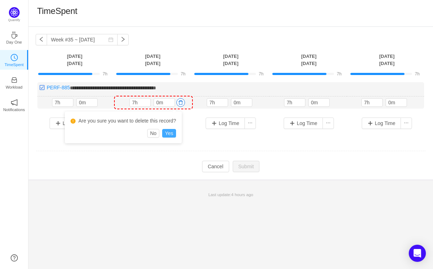
click at [169, 136] on button "Yes" at bounding box center [169, 133] width 14 height 9
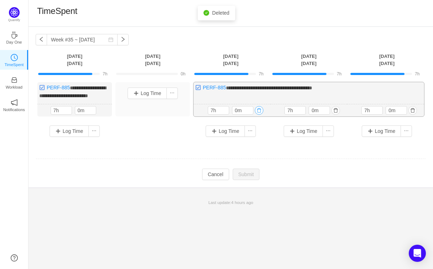
click at [258, 113] on button "button" at bounding box center [259, 110] width 9 height 9
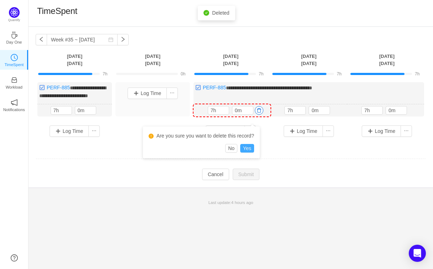
click at [251, 148] on button "Yes" at bounding box center [247, 148] width 14 height 9
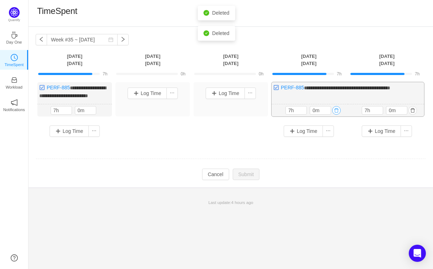
click at [339, 115] on button "button" at bounding box center [336, 110] width 9 height 9
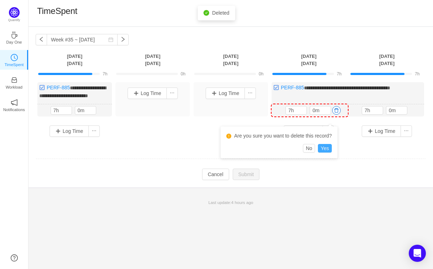
drag, startPoint x: 327, startPoint y: 147, endPoint x: 343, endPoint y: 142, distance: 16.5
click at [327, 147] on button "Yes" at bounding box center [325, 148] width 14 height 9
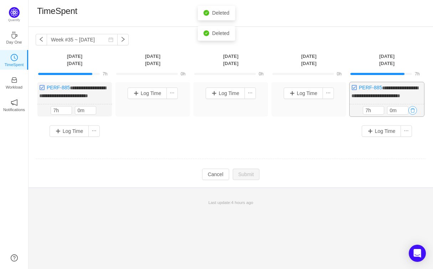
click at [414, 115] on button "button" at bounding box center [413, 110] width 9 height 9
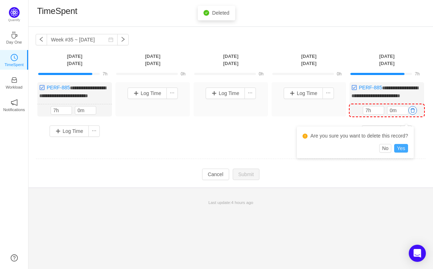
click at [404, 144] on button "Yes" at bounding box center [402, 148] width 14 height 9
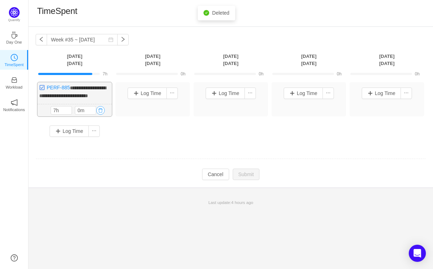
click at [102, 115] on button "button" at bounding box center [100, 110] width 9 height 9
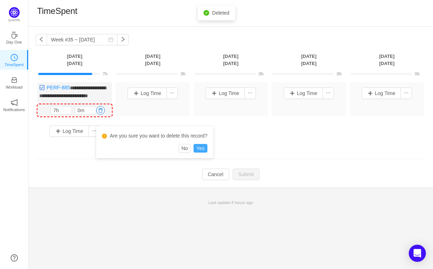
click at [208, 147] on button "Yes" at bounding box center [201, 148] width 14 height 9
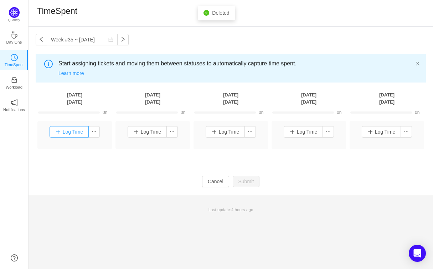
click at [75, 134] on button "Log Time" at bounding box center [70, 131] width 40 height 11
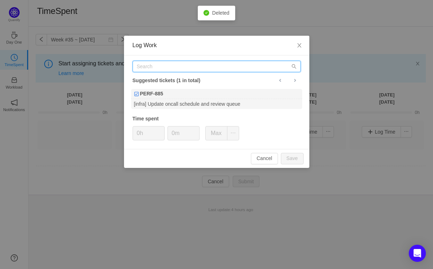
click at [149, 70] on input "text" at bounding box center [217, 66] width 168 height 11
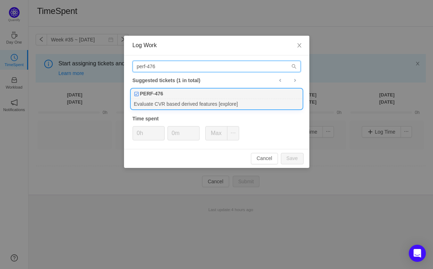
type input "perf-476"
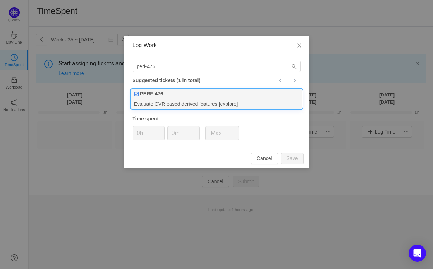
click at [163, 102] on div "Evaluate CVR based derived features [explore]" at bounding box center [216, 104] width 171 height 10
click at [295, 156] on button "Save" at bounding box center [292, 158] width 23 height 11
type input "0h"
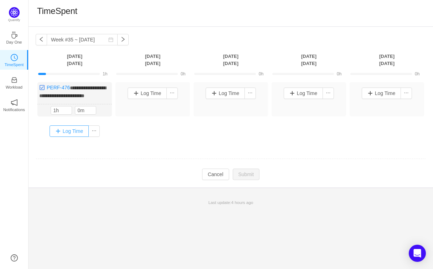
click at [69, 137] on button "Log Time" at bounding box center [70, 130] width 40 height 11
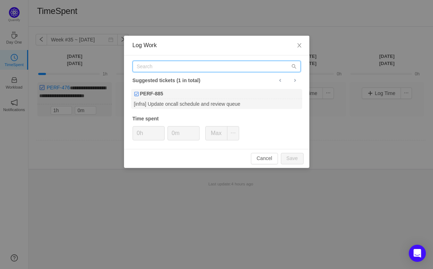
click at [162, 61] on input "text" at bounding box center [217, 66] width 168 height 11
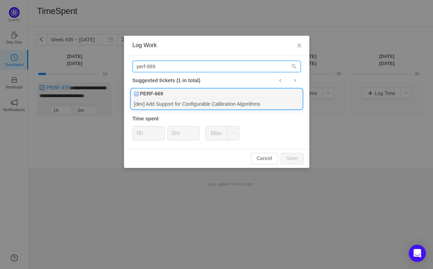
type input "perf-669"
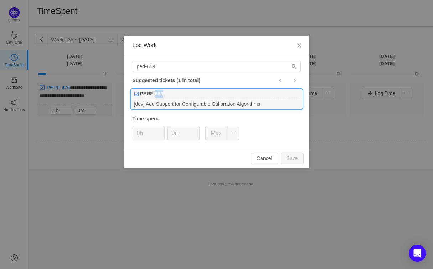
click at [156, 97] on div "PERF-669" at bounding box center [216, 94] width 171 height 10
click at [294, 155] on button "Save" at bounding box center [292, 158] width 23 height 11
type input "0h"
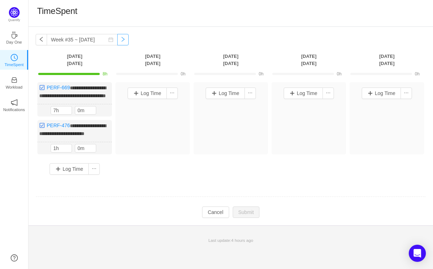
click at [129, 41] on button "button" at bounding box center [122, 39] width 11 height 11
type input "Week #36 ~ [DATE]"
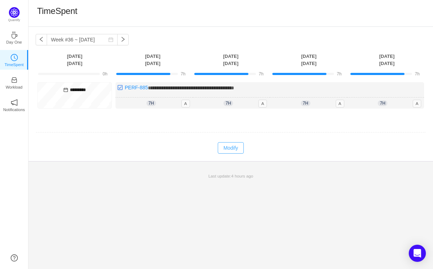
click at [224, 150] on button "Modify" at bounding box center [231, 147] width 26 height 11
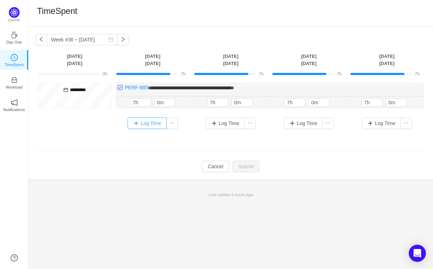
click at [152, 121] on button "Log Time" at bounding box center [148, 122] width 40 height 11
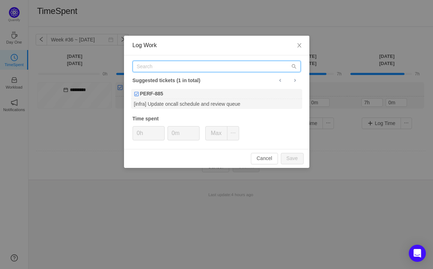
click at [153, 69] on input "text" at bounding box center [217, 66] width 168 height 11
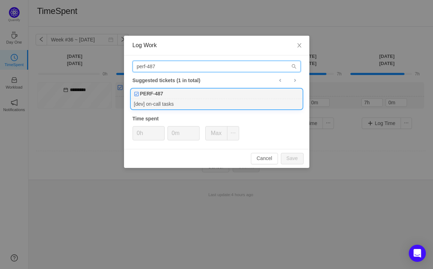
type input "perf-487"
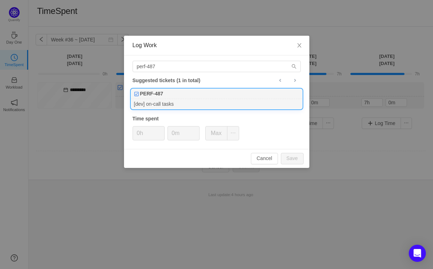
click at [177, 98] on div "PERF-487" at bounding box center [216, 94] width 171 height 10
click at [294, 159] on button "Save" at bounding box center [292, 158] width 23 height 11
type input "0h"
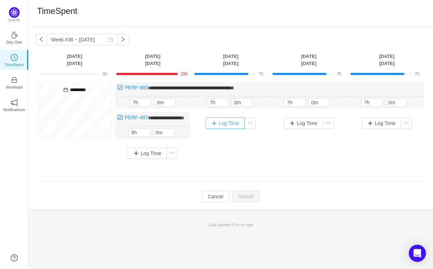
click at [229, 122] on button "Log Time" at bounding box center [226, 122] width 40 height 11
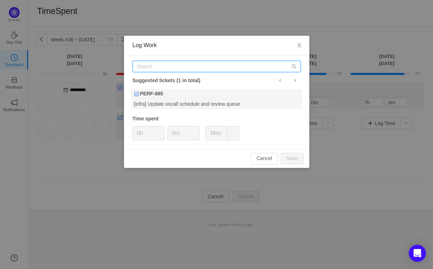
click at [156, 62] on input "text" at bounding box center [217, 66] width 168 height 11
type input "perf-487"
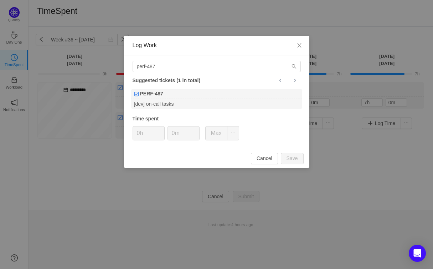
click at [183, 88] on div "perf-487 Suggested tickets (1 in total) PERF-487 [dev] on-call tasks Time spent…" at bounding box center [217, 101] width 186 height 93
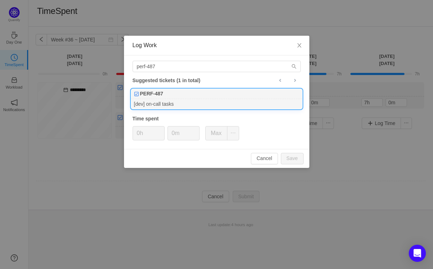
click at [175, 94] on div "PERF-487" at bounding box center [216, 94] width 171 height 10
click at [287, 157] on button "Save" at bounding box center [292, 158] width 23 height 11
type input "0h"
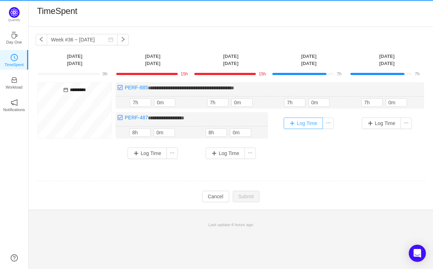
click at [304, 126] on button "Log Time" at bounding box center [304, 122] width 40 height 11
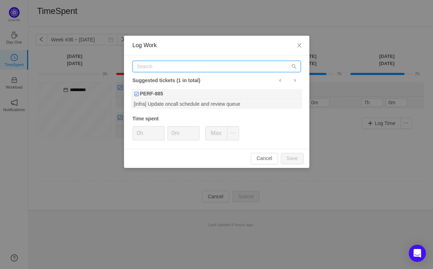
click at [167, 68] on input "text" at bounding box center [217, 66] width 168 height 11
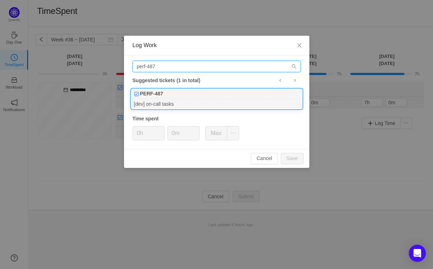
type input "perf-487"
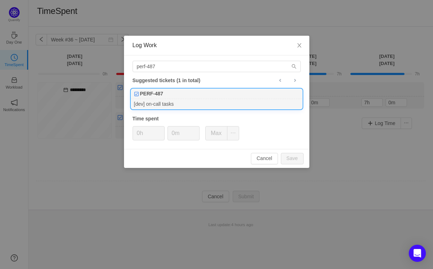
click at [202, 95] on div "PERF-487" at bounding box center [216, 94] width 171 height 10
click at [294, 158] on button "Save" at bounding box center [292, 158] width 23 height 11
type input "0h"
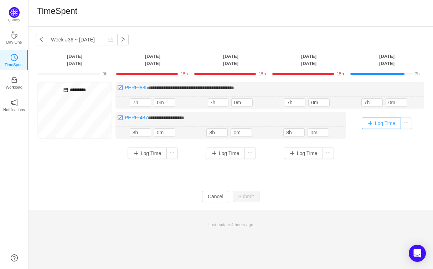
click at [366, 121] on button "Log Time" at bounding box center [382, 122] width 40 height 11
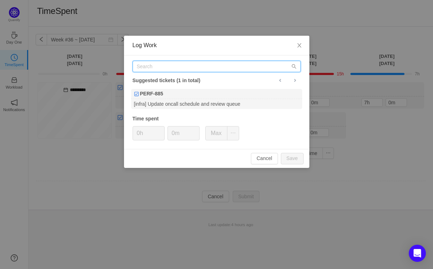
click at [187, 63] on input "text" at bounding box center [217, 66] width 168 height 11
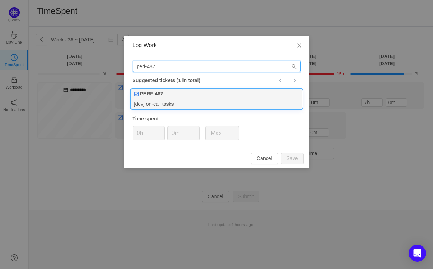
type input "perf-487"
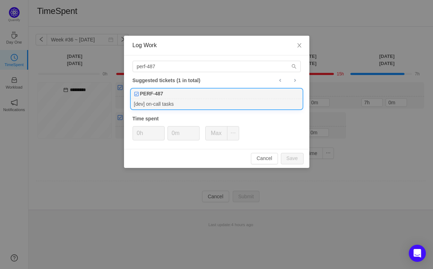
drag, startPoint x: 213, startPoint y: 101, endPoint x: 210, endPoint y: 102, distance: 3.7
click at [213, 100] on div "[dev] on-call tasks" at bounding box center [216, 104] width 171 height 10
click at [292, 159] on button "Save" at bounding box center [292, 158] width 23 height 11
type input "0h"
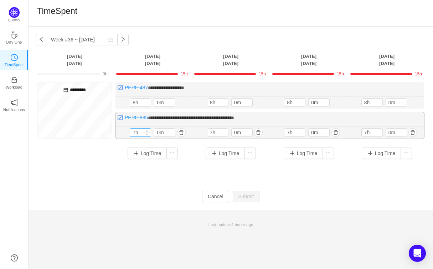
click at [139, 129] on input "7h" at bounding box center [140, 132] width 21 height 8
click at [178, 129] on button "button" at bounding box center [181, 132] width 9 height 9
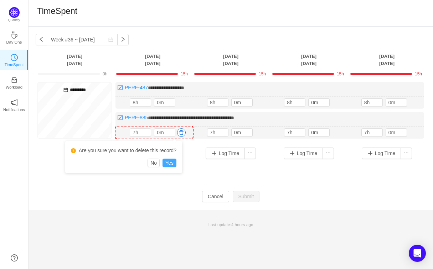
click at [177, 165] on button "Yes" at bounding box center [170, 162] width 14 height 9
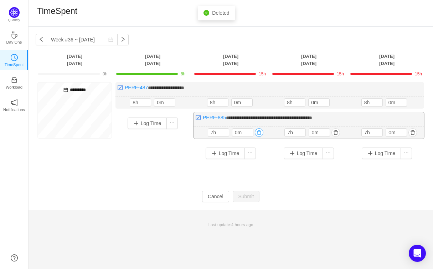
click at [258, 130] on button "button" at bounding box center [259, 132] width 9 height 9
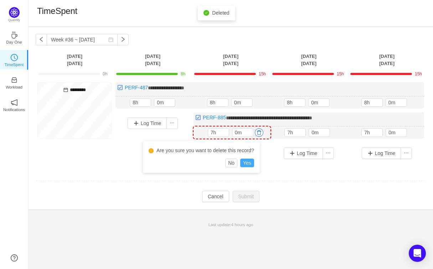
click at [254, 160] on button "Yes" at bounding box center [247, 162] width 14 height 9
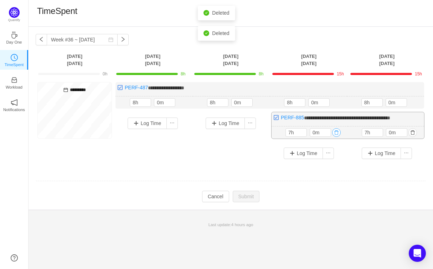
click at [340, 133] on button "button" at bounding box center [336, 132] width 9 height 9
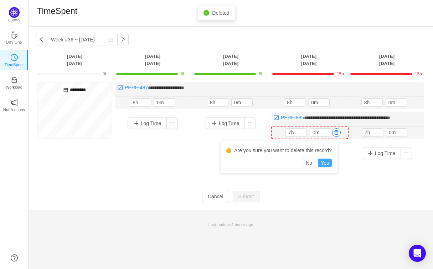
click at [332, 161] on button "Yes" at bounding box center [325, 162] width 14 height 9
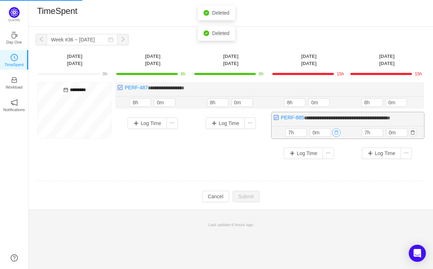
click at [337, 130] on button "button" at bounding box center [336, 132] width 9 height 9
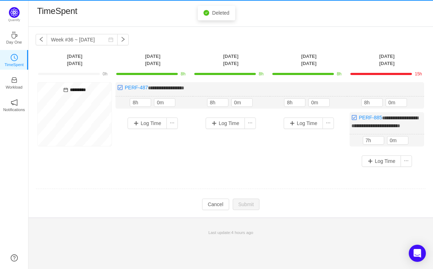
click at [330, 159] on div "Log Time" at bounding box center [309, 135] width 75 height 47
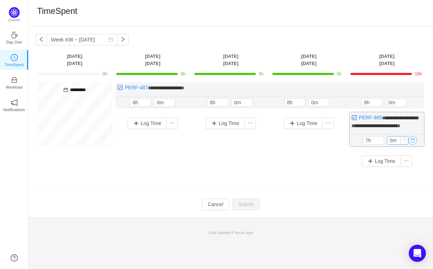
drag, startPoint x: 413, startPoint y: 145, endPoint x: 403, endPoint y: 149, distance: 10.7
click at [412, 144] on button "button" at bounding box center [413, 140] width 9 height 9
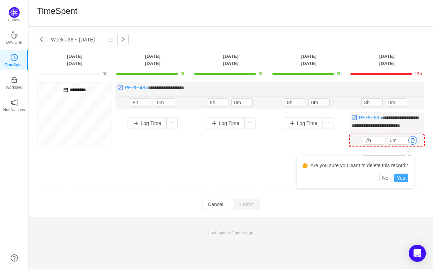
click at [408, 179] on button "Yes" at bounding box center [402, 177] width 14 height 9
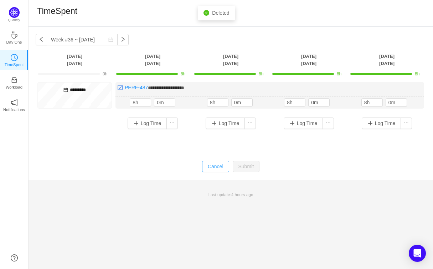
click at [213, 168] on button "Cancel" at bounding box center [215, 166] width 27 height 11
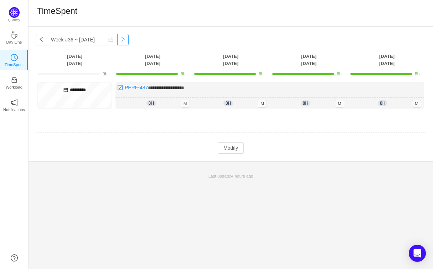
click at [129, 43] on button "button" at bounding box center [122, 39] width 11 height 11
type input "Week #37 ~ [DATE]"
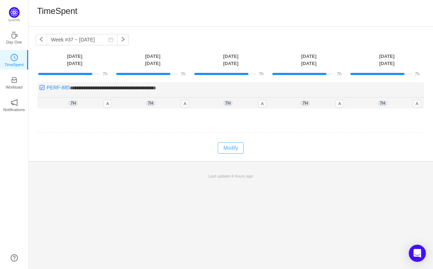
click at [238, 148] on button "Modify" at bounding box center [231, 147] width 26 height 11
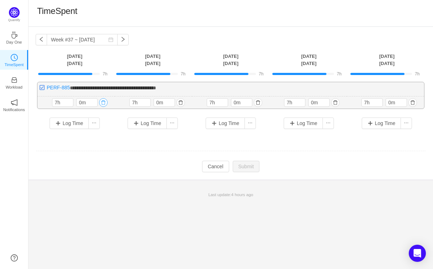
click at [105, 102] on button "button" at bounding box center [103, 102] width 9 height 9
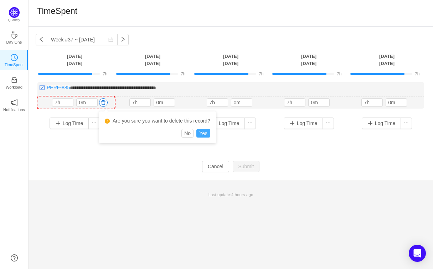
drag, startPoint x: 211, startPoint y: 131, endPoint x: 187, endPoint y: 108, distance: 33.3
click at [210, 131] on button "Yes" at bounding box center [204, 133] width 14 height 9
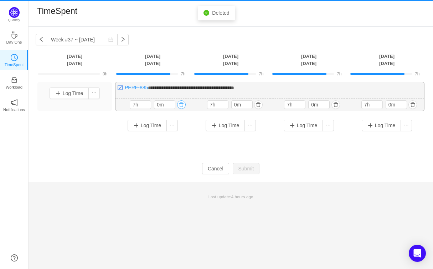
drag, startPoint x: 175, startPoint y: 101, endPoint x: 182, endPoint y: 102, distance: 7.2
click at [182, 102] on button "button" at bounding box center [181, 104] width 9 height 9
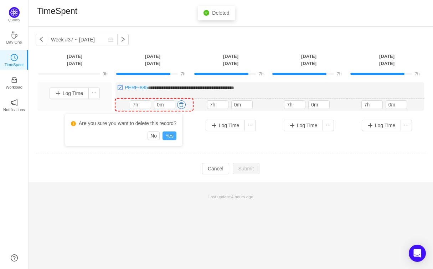
click at [177, 136] on button "Yes" at bounding box center [170, 135] width 14 height 9
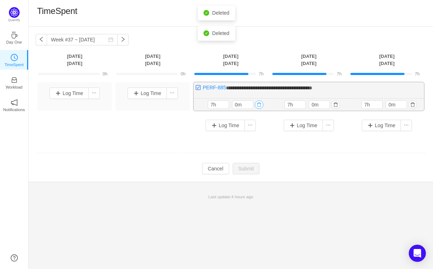
click at [259, 105] on button "button" at bounding box center [259, 104] width 9 height 9
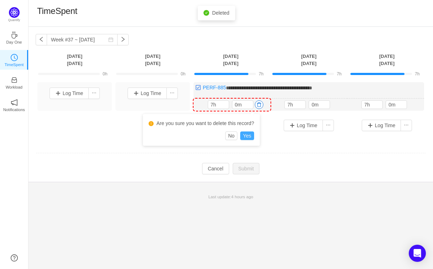
click at [251, 137] on button "Yes" at bounding box center [247, 135] width 14 height 9
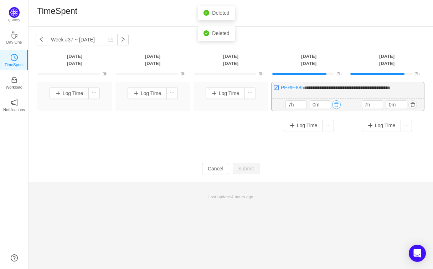
click at [339, 103] on button "button" at bounding box center [336, 104] width 9 height 9
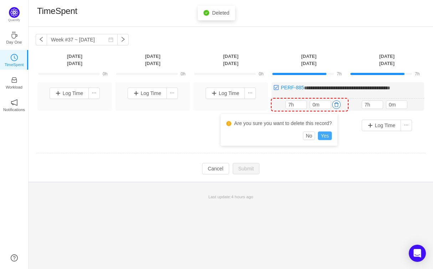
click at [327, 133] on button "Yes" at bounding box center [325, 135] width 14 height 9
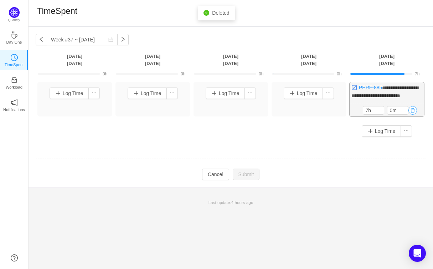
click at [416, 115] on button "button" at bounding box center [413, 110] width 9 height 9
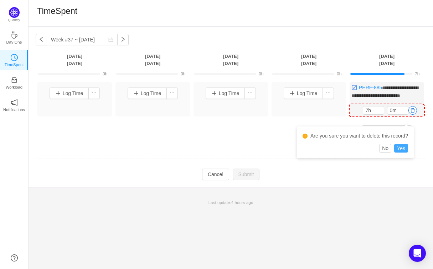
click at [402, 149] on button "Yes" at bounding box center [402, 148] width 14 height 9
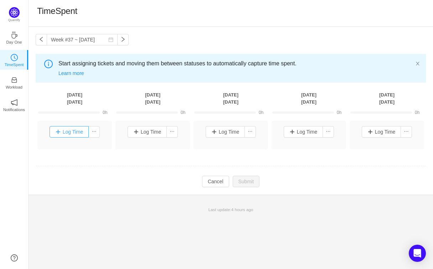
click at [75, 132] on button "Log Time" at bounding box center [70, 131] width 40 height 11
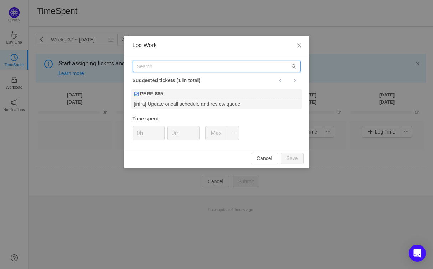
click at [163, 67] on input "text" at bounding box center [217, 66] width 168 height 11
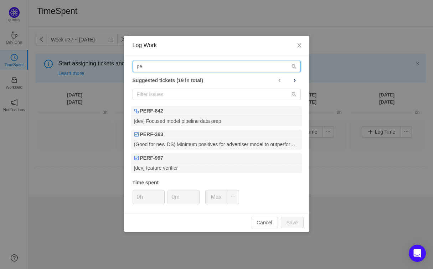
type input "p"
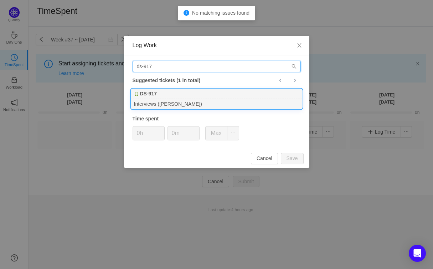
type input "ds-917"
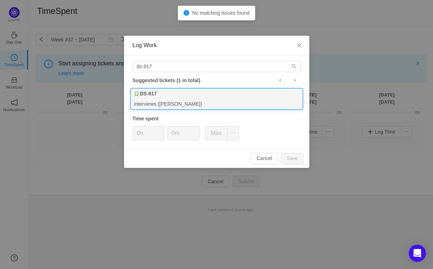
click at [164, 102] on div "Interviews ([PERSON_NAME])" at bounding box center [216, 104] width 171 height 10
type input "1h"
click at [172, 132] on input "0m" at bounding box center [183, 133] width 31 height 14
type input "30m"
click at [296, 157] on button "Save" at bounding box center [292, 158] width 23 height 11
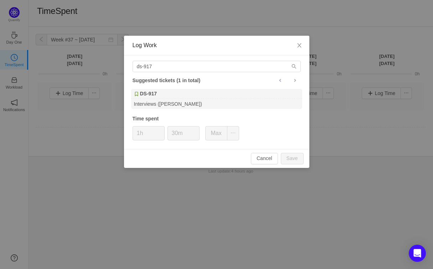
type input "0h"
type input "0m"
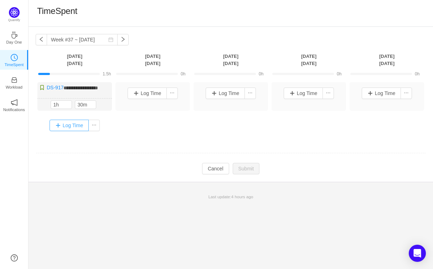
click at [71, 130] on button "Log Time" at bounding box center [70, 125] width 40 height 11
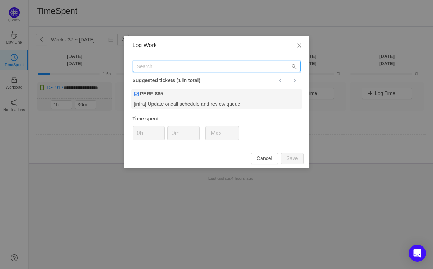
click at [177, 68] on input "text" at bounding box center [217, 66] width 168 height 11
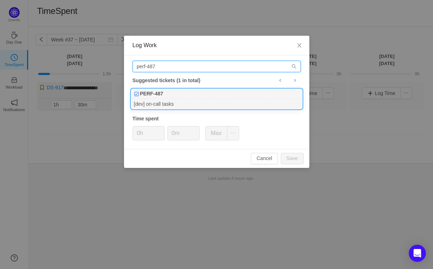
type input "perf-487"
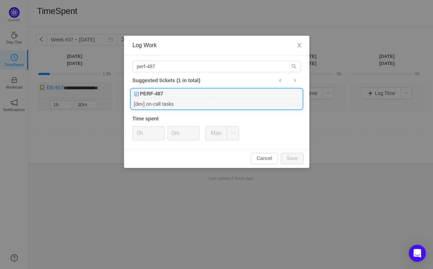
click at [160, 95] on b "PERF-487" at bounding box center [151, 93] width 23 height 7
type input "6h"
click at [173, 133] on input "0m" at bounding box center [183, 133] width 31 height 14
type input "30m"
click at [291, 157] on button "Save" at bounding box center [292, 158] width 23 height 11
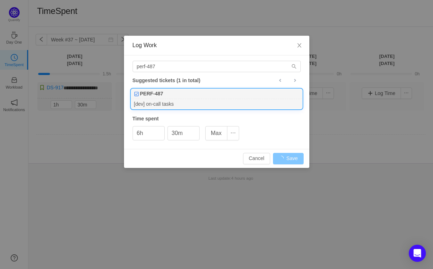
type input "0h"
type input "0m"
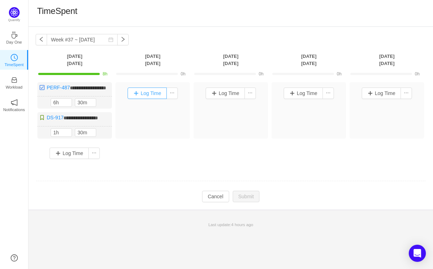
click at [148, 96] on button "Log Time" at bounding box center [148, 92] width 40 height 11
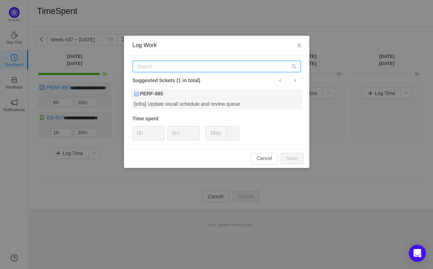
click at [162, 67] on input "text" at bounding box center [217, 66] width 168 height 11
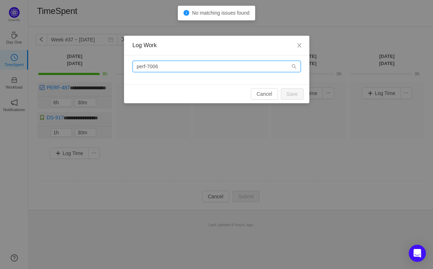
click at [157, 67] on input "perf-7006" at bounding box center [217, 66] width 168 height 11
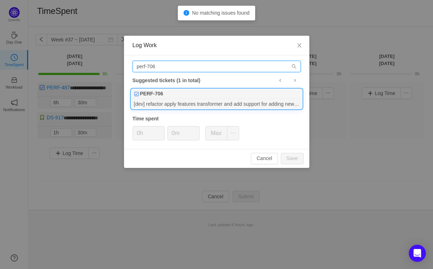
type input "perf-706"
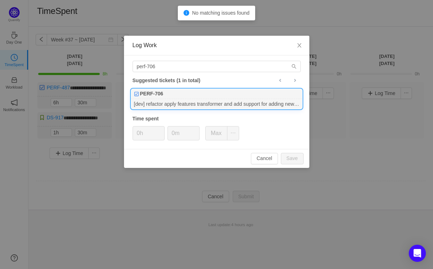
click at [172, 91] on div "PERF-706" at bounding box center [216, 94] width 171 height 10
drag, startPoint x: 299, startPoint y: 158, endPoint x: 294, endPoint y: 159, distance: 5.1
click at [299, 158] on button "Save" at bounding box center [292, 158] width 23 height 11
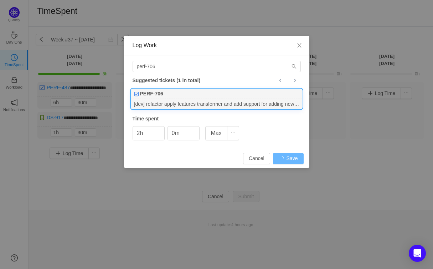
type input "0h"
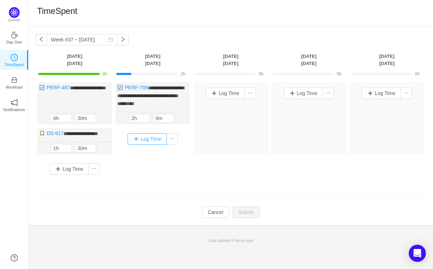
click at [152, 138] on button "Log Time" at bounding box center [148, 138] width 40 height 11
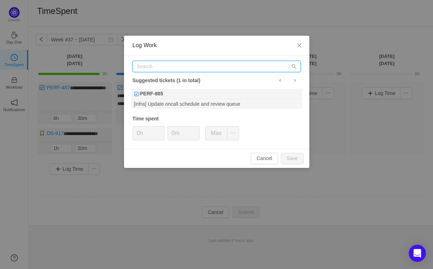
click at [158, 71] on input "text" at bounding box center [217, 66] width 168 height 11
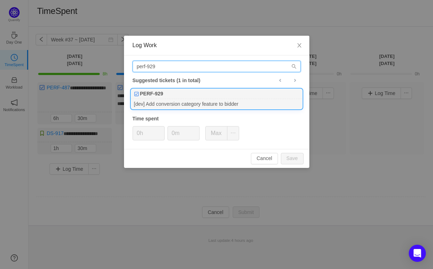
type input "perf-929"
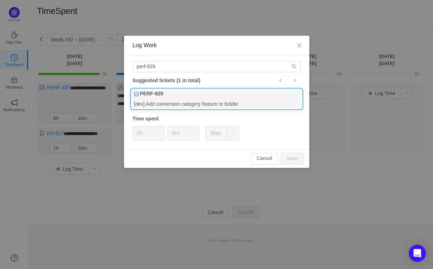
click at [190, 93] on div "PERF-929" at bounding box center [216, 94] width 171 height 10
click at [291, 154] on button "Save" at bounding box center [292, 158] width 23 height 11
type input "0h"
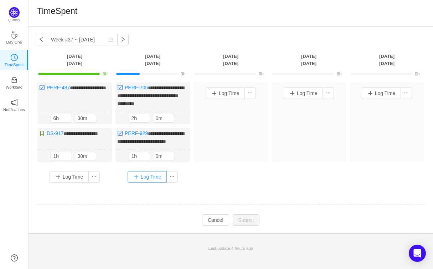
click at [149, 182] on button "Log Time" at bounding box center [148, 176] width 40 height 11
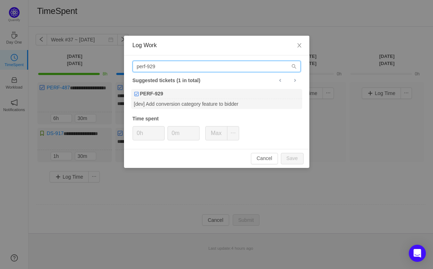
click at [157, 69] on input "perf-929" at bounding box center [217, 66] width 168 height 11
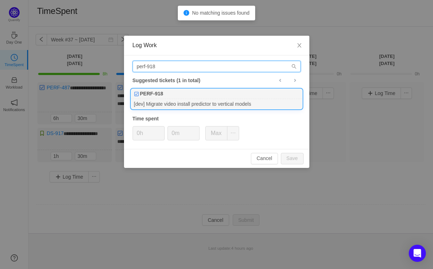
type input "perf-918"
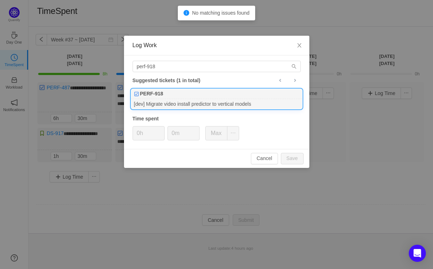
click at [181, 95] on div "PERF-918" at bounding box center [216, 94] width 171 height 10
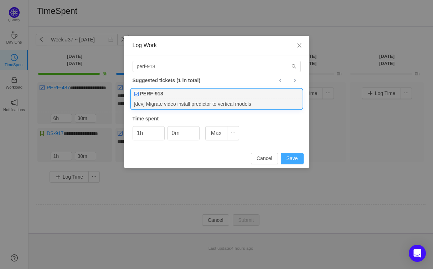
click at [291, 160] on button "Save" at bounding box center [292, 158] width 23 height 11
type input "0h"
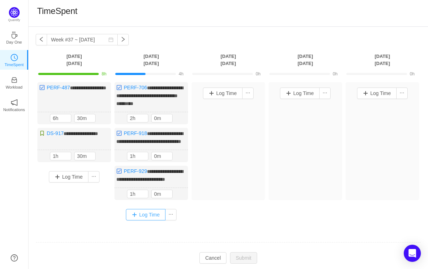
click at [146, 220] on button "Log Time" at bounding box center [146, 214] width 40 height 11
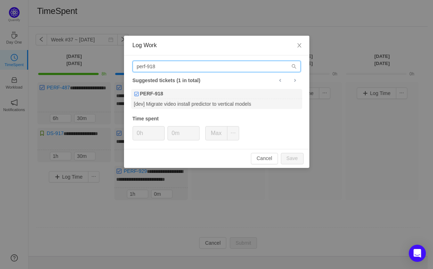
click at [156, 67] on input "perf-918" at bounding box center [217, 66] width 168 height 11
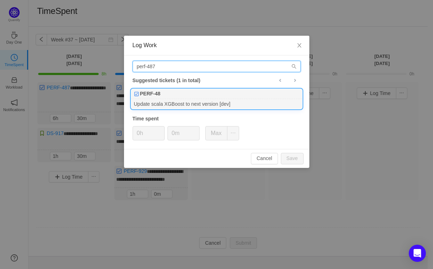
type input "perf-487"
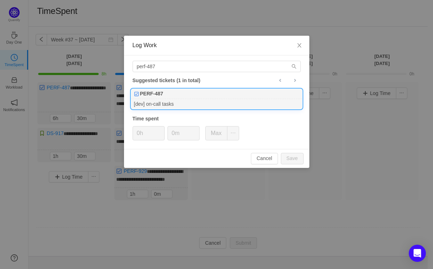
click at [162, 98] on div "PERF-487" at bounding box center [216, 94] width 171 height 10
click at [300, 161] on button "Save" at bounding box center [292, 158] width 23 height 11
type input "0h"
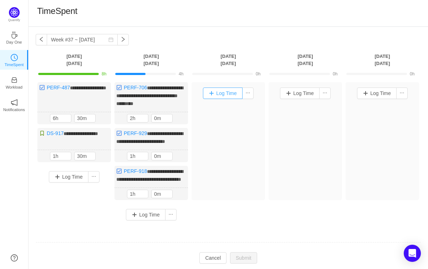
click at [217, 92] on button "Log Time" at bounding box center [223, 92] width 40 height 11
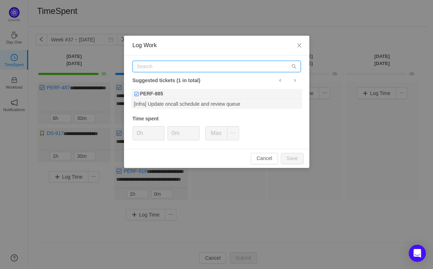
click at [162, 68] on input "text" at bounding box center [217, 66] width 168 height 11
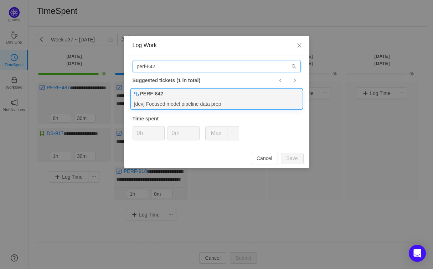
type input "perf-842"
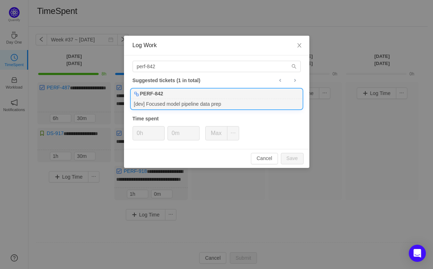
click at [176, 100] on div "[dev] Focused model pipeline data prep" at bounding box center [216, 104] width 171 height 10
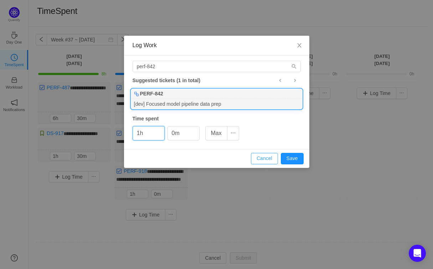
click at [265, 157] on button "Cancel" at bounding box center [264, 158] width 27 height 11
type input "0h"
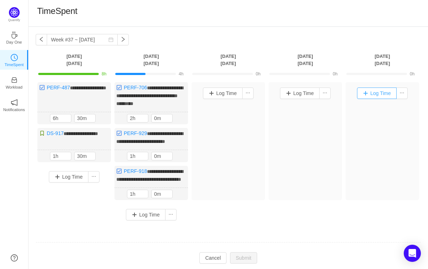
click at [381, 92] on button "Log Time" at bounding box center [377, 92] width 40 height 11
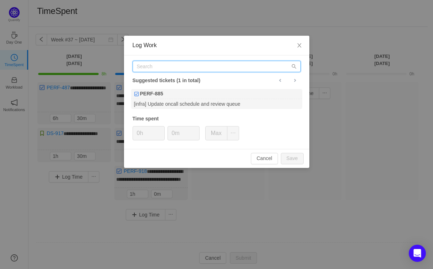
click at [189, 66] on input "text" at bounding box center [217, 66] width 168 height 11
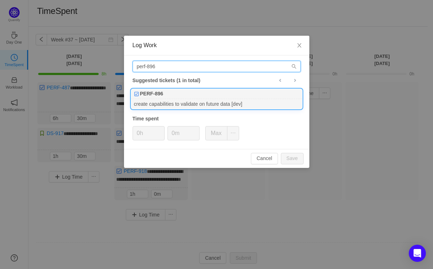
type input "perf-896"
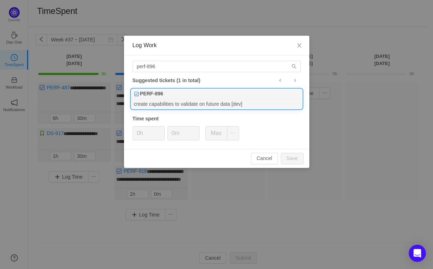
click at [213, 92] on div "PERF-896" at bounding box center [216, 94] width 171 height 10
click at [291, 159] on button "Save" at bounding box center [292, 158] width 23 height 11
type input "0h"
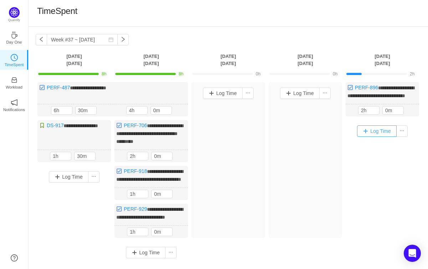
click at [381, 137] on button "Log Time" at bounding box center [377, 130] width 40 height 11
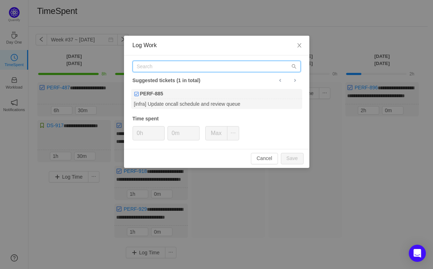
click at [234, 63] on input "text" at bounding box center [217, 66] width 168 height 11
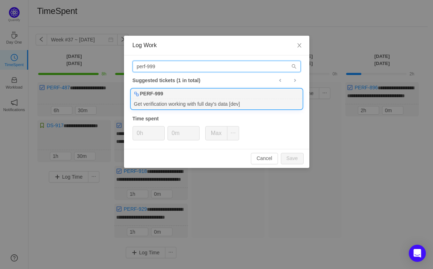
type input "perf-999"
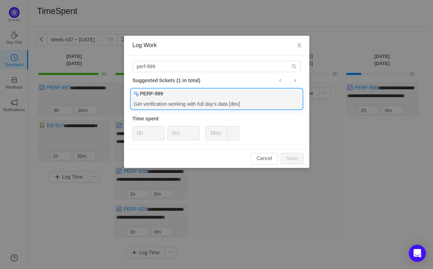
click at [228, 103] on div "Get verification working with full day's data [dev]" at bounding box center [216, 104] width 171 height 10
click at [292, 158] on button "Save" at bounding box center [292, 158] width 23 height 11
type input "0h"
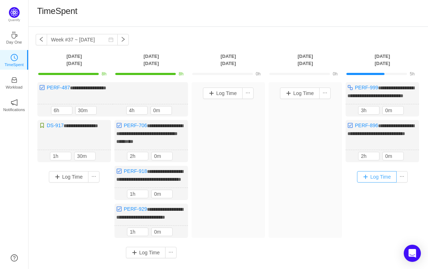
click at [380, 182] on button "Log Time" at bounding box center [377, 176] width 40 height 11
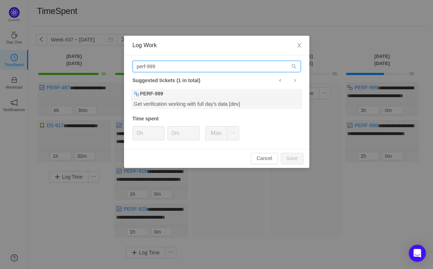
click at [198, 62] on input "perf-999" at bounding box center [217, 66] width 168 height 11
click at [198, 63] on input "perf-999" at bounding box center [217, 66] width 168 height 11
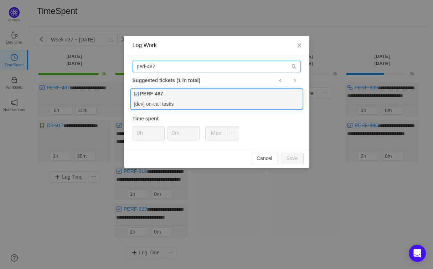
type input "perf-487"
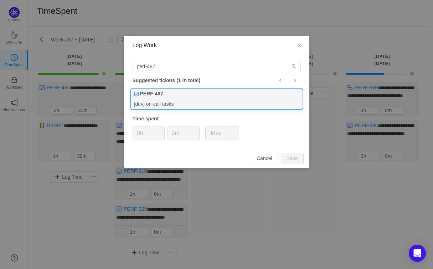
click at [212, 98] on div "PERF-487" at bounding box center [216, 94] width 171 height 10
click at [288, 156] on button "Save" at bounding box center [292, 158] width 23 height 11
type input "0h"
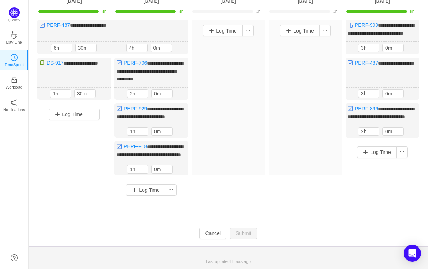
scroll to position [81, 0]
drag, startPoint x: 212, startPoint y: 233, endPoint x: 190, endPoint y: 175, distance: 61.9
click at [212, 233] on button "Cancel" at bounding box center [212, 232] width 27 height 11
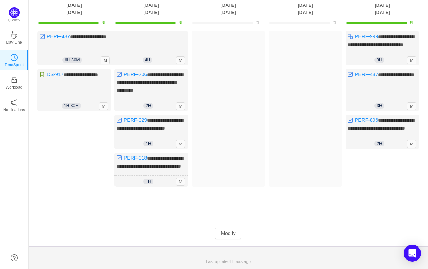
scroll to position [0, 0]
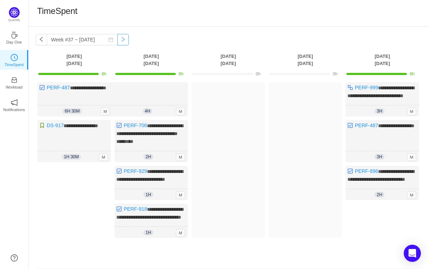
click at [127, 39] on button "button" at bounding box center [122, 39] width 11 height 11
type input "Week #38 ~ [DATE]"
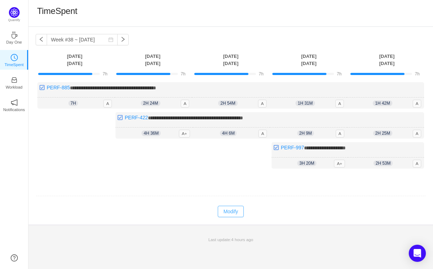
drag, startPoint x: 234, startPoint y: 210, endPoint x: 232, endPoint y: 200, distance: 10.2
click at [234, 210] on button "Modify" at bounding box center [231, 210] width 26 height 11
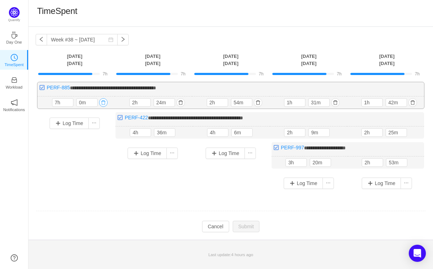
click at [102, 100] on button "button" at bounding box center [103, 102] width 9 height 9
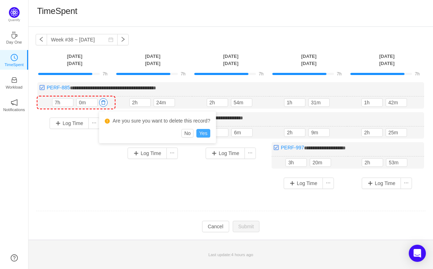
click at [208, 132] on button "Yes" at bounding box center [204, 133] width 14 height 9
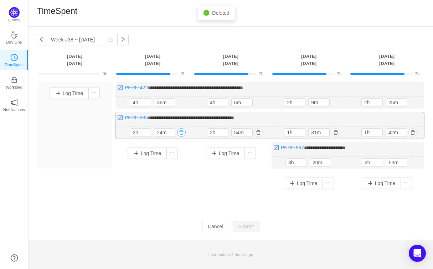
click at [182, 133] on button "button" at bounding box center [181, 132] width 9 height 9
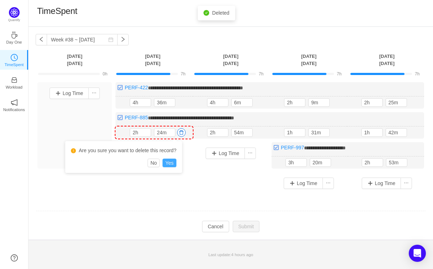
click at [176, 162] on button "Yes" at bounding box center [170, 162] width 14 height 9
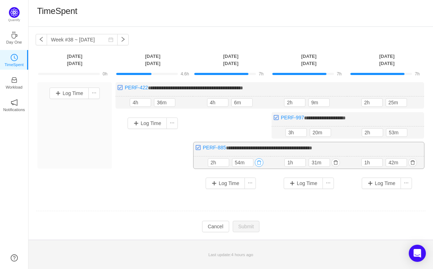
click at [260, 161] on button "button" at bounding box center [259, 162] width 9 height 9
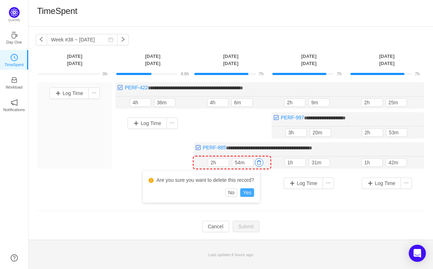
click at [254, 191] on button "Yes" at bounding box center [247, 192] width 14 height 9
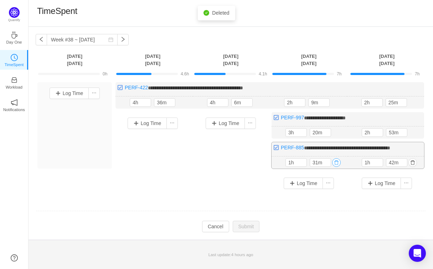
click at [339, 161] on button "button" at bounding box center [336, 162] width 9 height 9
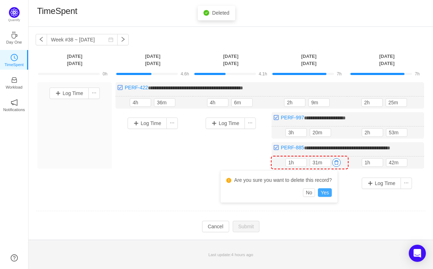
drag, startPoint x: 328, startPoint y: 190, endPoint x: 334, endPoint y: 190, distance: 5.4
click at [328, 190] on button "Yes" at bounding box center [325, 192] width 14 height 9
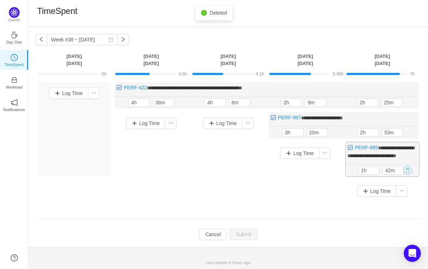
click at [407, 174] on button "button" at bounding box center [407, 170] width 9 height 9
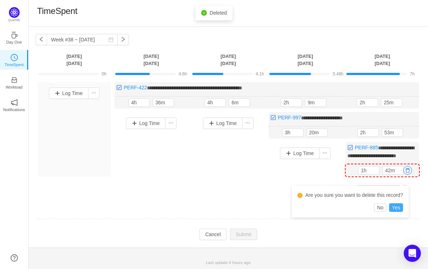
click at [401, 207] on button "Yes" at bounding box center [396, 207] width 14 height 9
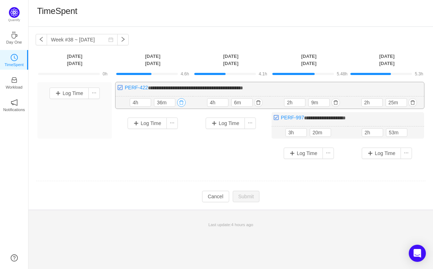
click at [181, 101] on button "button" at bounding box center [181, 102] width 9 height 9
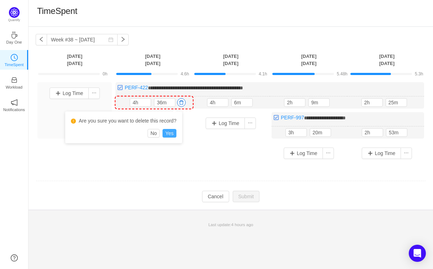
click at [173, 135] on button "Yes" at bounding box center [170, 133] width 14 height 9
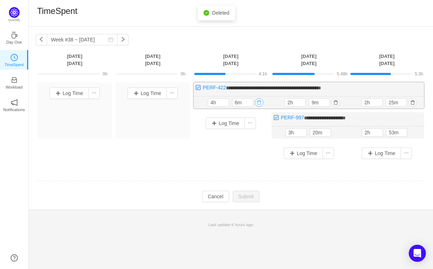
click at [260, 103] on button "button" at bounding box center [259, 102] width 9 height 9
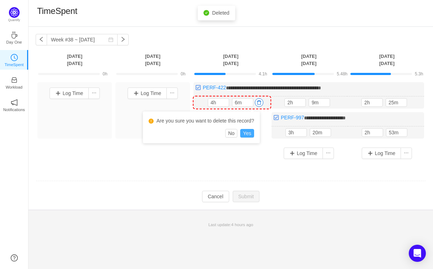
drag, startPoint x: 255, startPoint y: 131, endPoint x: 269, endPoint y: 131, distance: 14.3
click at [254, 131] on button "Yes" at bounding box center [247, 133] width 14 height 9
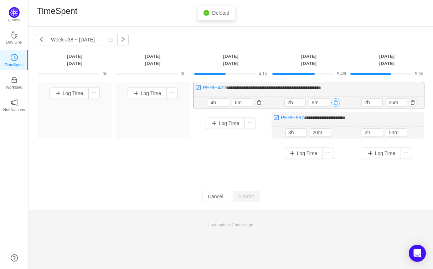
click at [336, 102] on button "button" at bounding box center [336, 102] width 9 height 9
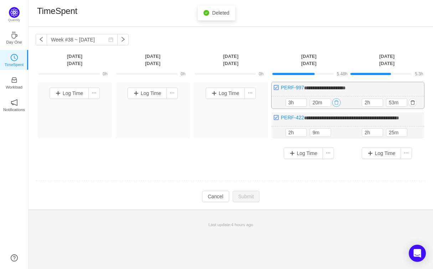
click at [339, 100] on button "button" at bounding box center [336, 102] width 9 height 9
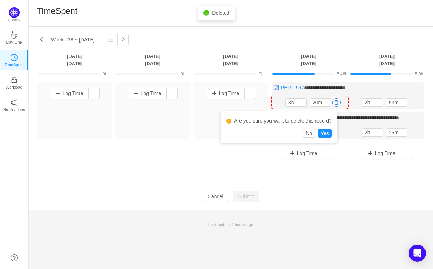
click at [354, 188] on td at bounding box center [231, 181] width 391 height 18
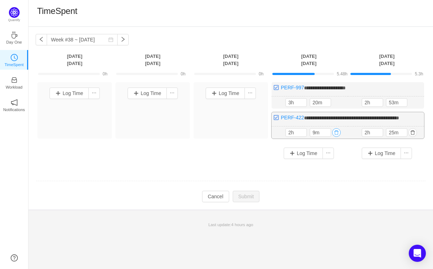
click at [334, 137] on button "button" at bounding box center [336, 132] width 9 height 9
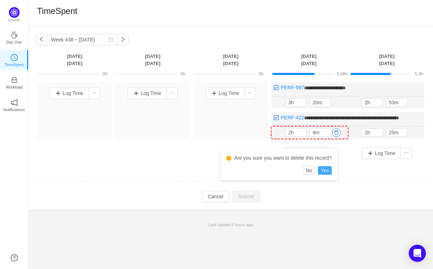
drag, startPoint x: 328, startPoint y: 171, endPoint x: 357, endPoint y: 163, distance: 29.9
click at [328, 171] on button "Yes" at bounding box center [325, 170] width 14 height 9
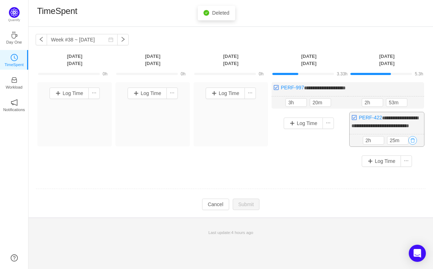
click at [413, 144] on button "button" at bounding box center [413, 140] width 9 height 9
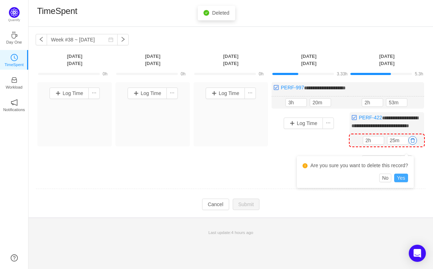
click at [402, 178] on button "Yes" at bounding box center [402, 177] width 14 height 9
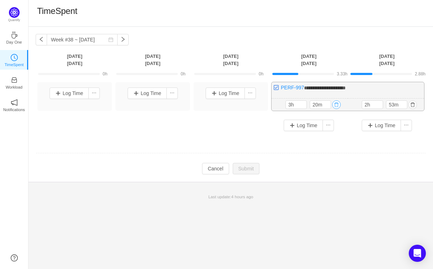
click at [336, 105] on button "button" at bounding box center [336, 104] width 9 height 9
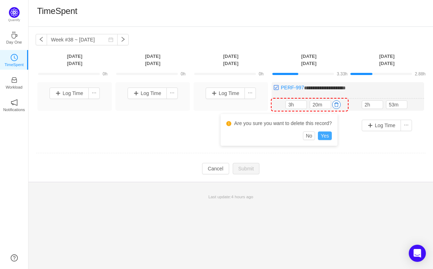
click at [328, 135] on button "Yes" at bounding box center [325, 135] width 14 height 9
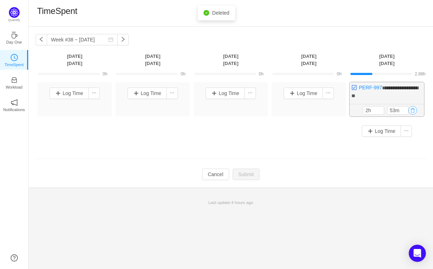
click at [412, 111] on button "button" at bounding box center [413, 110] width 9 height 9
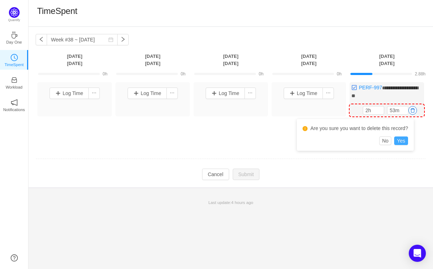
click at [406, 139] on button "Yes" at bounding box center [402, 140] width 14 height 9
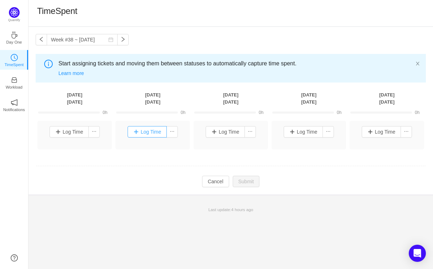
click at [149, 135] on button "Log Time" at bounding box center [148, 131] width 40 height 11
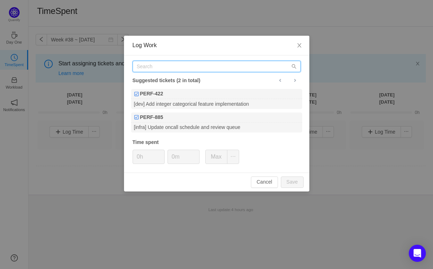
click at [151, 63] on input "text" at bounding box center [217, 66] width 168 height 11
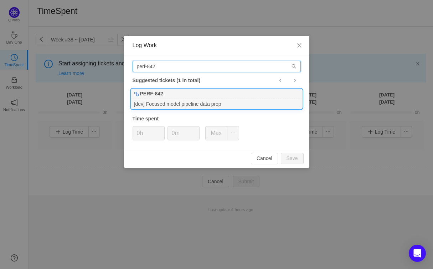
type input "perf-842"
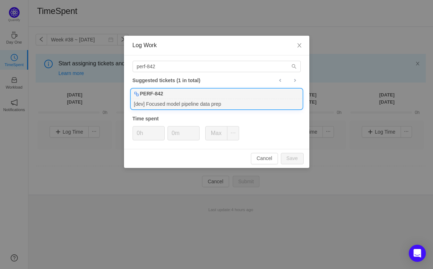
click at [175, 93] on div "PERF-842" at bounding box center [216, 94] width 171 height 10
click at [288, 157] on button "Save" at bounding box center [292, 158] width 23 height 11
type input "0h"
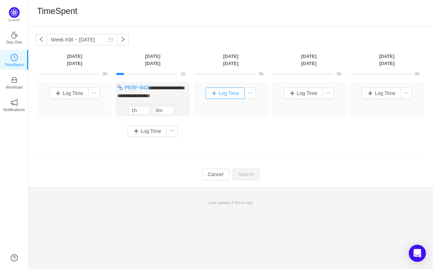
click at [214, 93] on button "Log Time" at bounding box center [226, 92] width 40 height 11
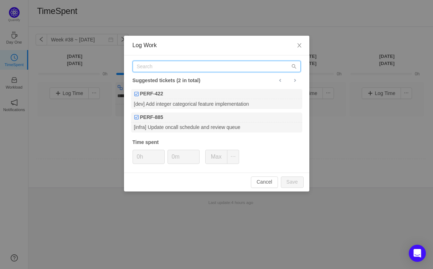
click at [186, 67] on input "text" at bounding box center [217, 66] width 168 height 11
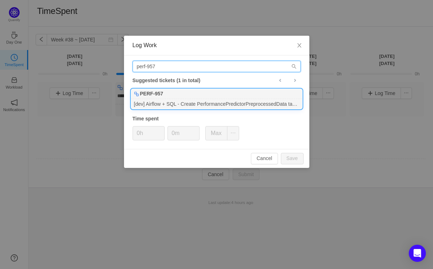
type input "perf-957"
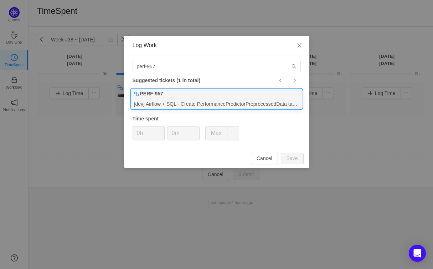
click at [225, 92] on div "PERF-957" at bounding box center [216, 94] width 171 height 10
click at [293, 161] on button "Save" at bounding box center [292, 158] width 23 height 11
type input "0h"
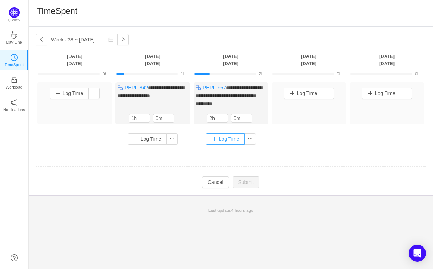
click at [227, 144] on button "Log Time" at bounding box center [226, 138] width 40 height 11
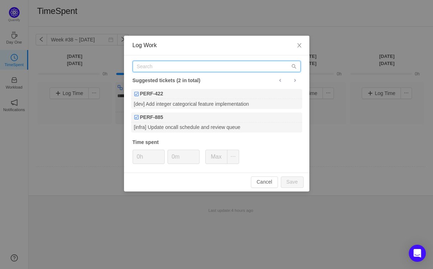
click at [177, 67] on input "text" at bounding box center [217, 66] width 168 height 11
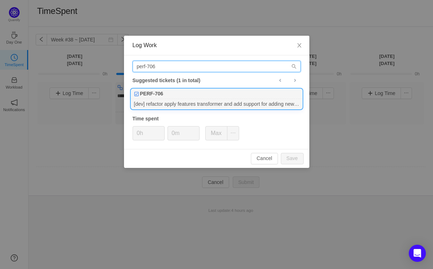
type input "perf-706"
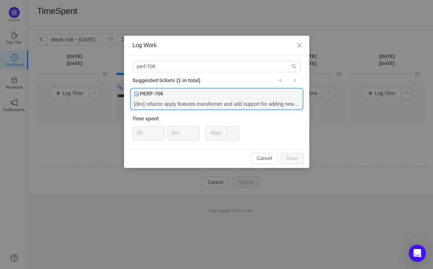
click at [207, 93] on div "PERF-706" at bounding box center [216, 94] width 171 height 10
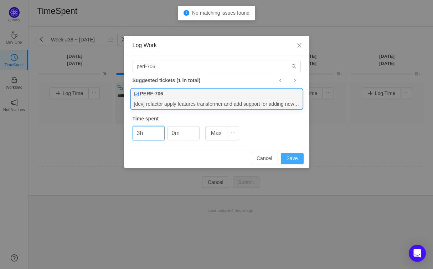
click at [295, 159] on button "Save" at bounding box center [292, 158] width 23 height 11
type input "0h"
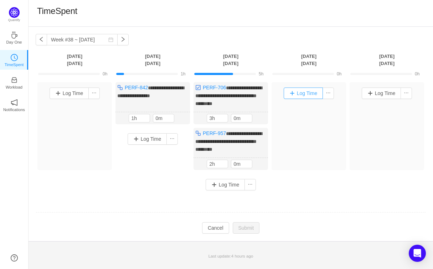
click at [299, 96] on button "Log Time" at bounding box center [304, 92] width 40 height 11
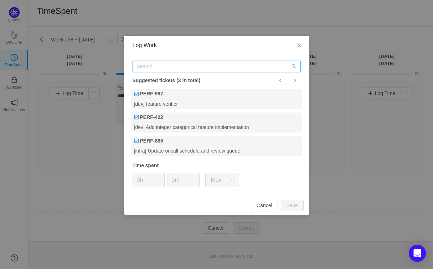
click at [190, 67] on input "text" at bounding box center [217, 66] width 168 height 11
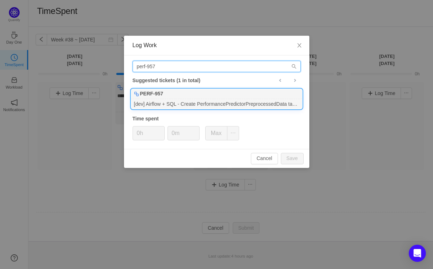
type input "perf-957"
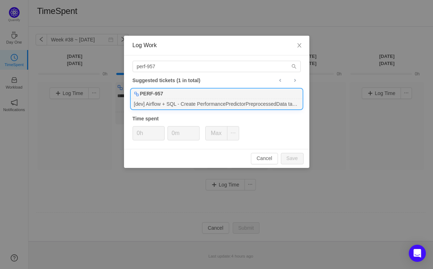
click at [201, 97] on div "PERF-957" at bounding box center [216, 94] width 171 height 10
click at [287, 161] on button "Save" at bounding box center [292, 158] width 23 height 11
type input "0h"
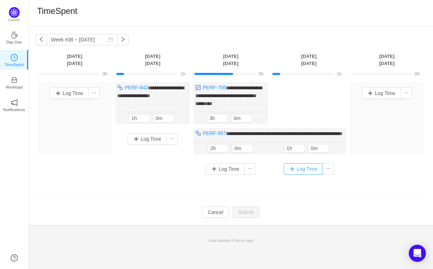
click at [309, 174] on button "Log Time" at bounding box center [304, 168] width 40 height 11
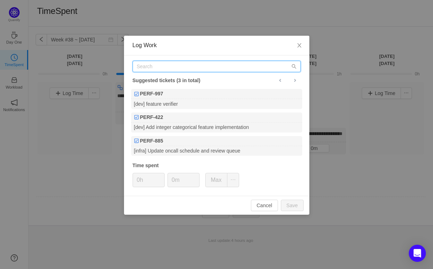
click at [201, 63] on input "text" at bounding box center [217, 66] width 168 height 11
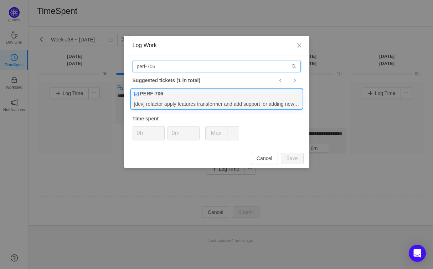
type input "perf-706"
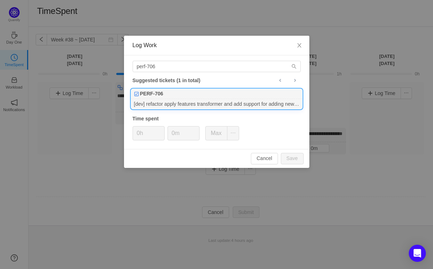
click at [210, 105] on div "[dev] refactor apply features transformer and add support for adding new featur…" at bounding box center [216, 104] width 171 height 10
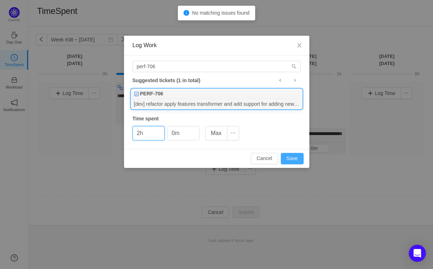
click at [296, 159] on button "Save" at bounding box center [292, 158] width 23 height 11
type input "0h"
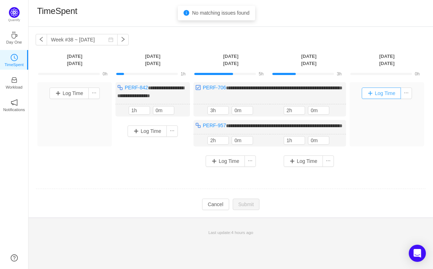
click at [385, 99] on button "Log Time" at bounding box center [382, 92] width 40 height 11
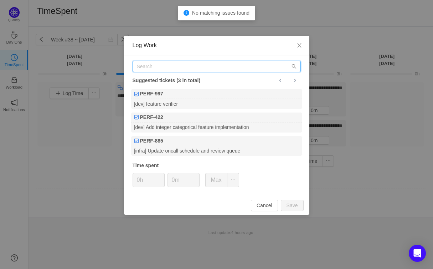
click at [248, 65] on input "text" at bounding box center [217, 66] width 168 height 11
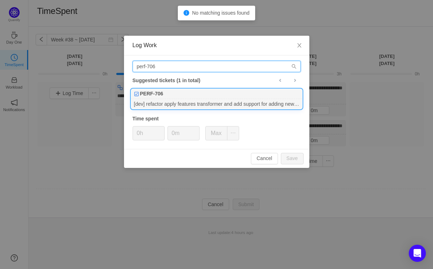
type input "perf-706"
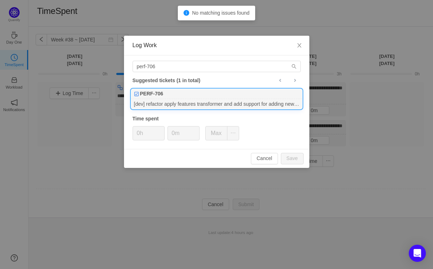
click at [223, 106] on div "[dev] refactor apply features transformer and add support for adding new featur…" at bounding box center [216, 104] width 171 height 10
click at [286, 154] on button "Save" at bounding box center [292, 158] width 23 height 11
type input "0h"
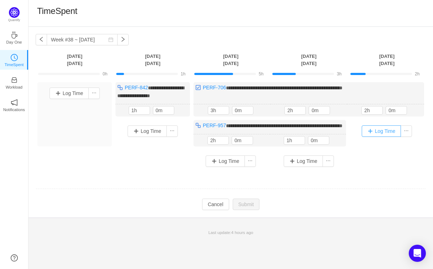
click at [383, 130] on button "Log Time" at bounding box center [382, 130] width 40 height 11
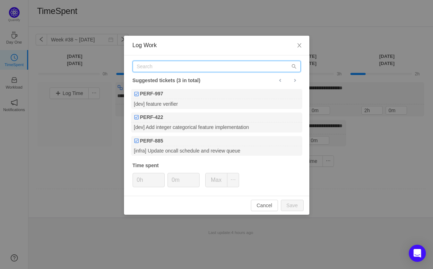
click at [265, 66] on input "text" at bounding box center [217, 66] width 168 height 11
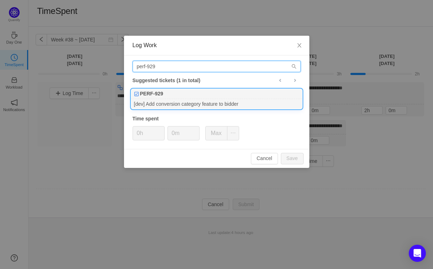
type input "perf-929"
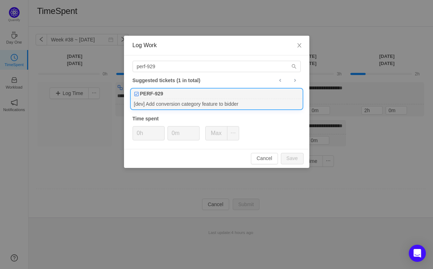
click at [260, 97] on div "PERF-929" at bounding box center [216, 94] width 171 height 10
type input "1h"
click at [172, 134] on input "0m" at bounding box center [183, 133] width 31 height 14
type input "30m"
click at [288, 155] on button "Save" at bounding box center [292, 158] width 23 height 11
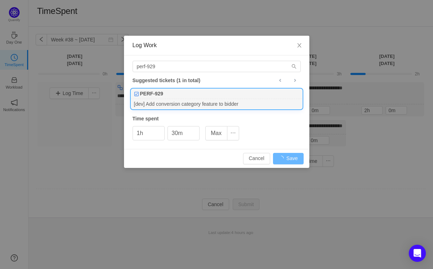
type input "0h"
type input "0m"
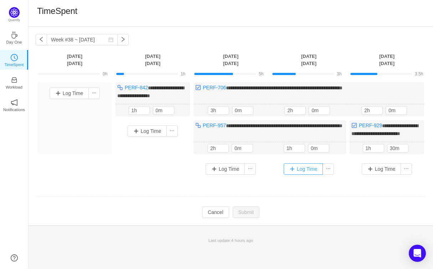
click at [310, 174] on button "Log Time" at bounding box center [304, 168] width 40 height 11
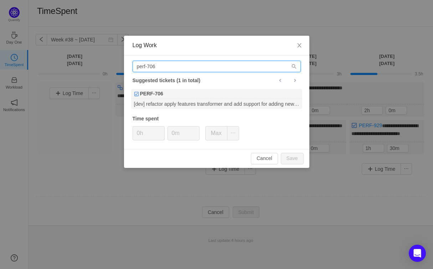
click at [178, 69] on input "perf-706" at bounding box center [217, 66] width 168 height 11
type input "p"
type input "ds-917"
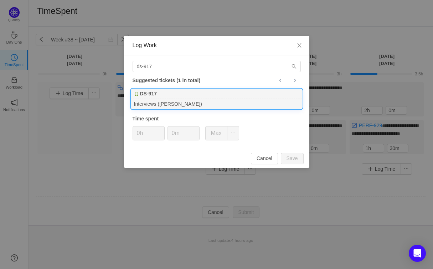
click at [224, 110] on div "ds-917 Suggested tickets (1 in total) DS-917 Interviews ([PERSON_NAME]) Time sp…" at bounding box center [217, 101] width 186 height 93
click at [218, 103] on div "Interviews ([PERSON_NAME])" at bounding box center [216, 104] width 171 height 10
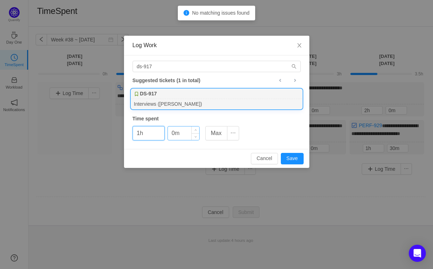
type input "1h"
click at [172, 132] on input "0m" at bounding box center [183, 133] width 31 height 14
type input "30m"
click at [298, 158] on button "Save" at bounding box center [292, 158] width 23 height 11
type input "0h"
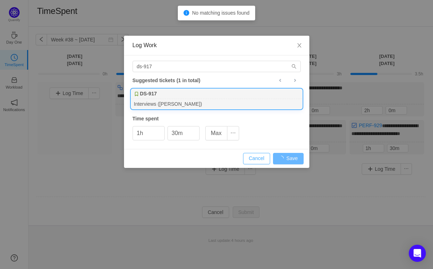
type input "0m"
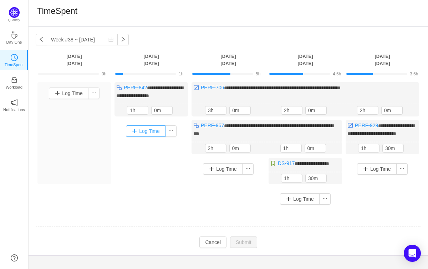
click at [150, 134] on button "Log Time" at bounding box center [146, 130] width 40 height 11
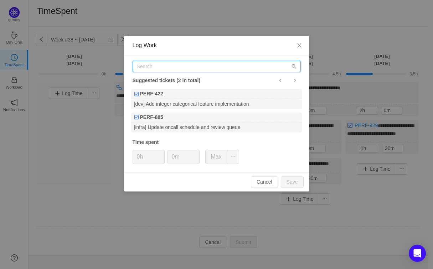
click at [169, 70] on input "text" at bounding box center [217, 66] width 168 height 11
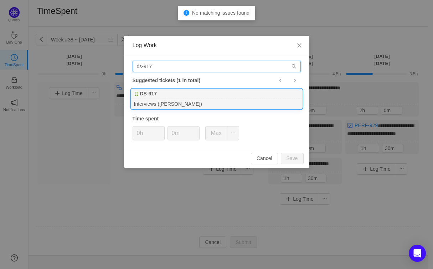
type input "ds-917"
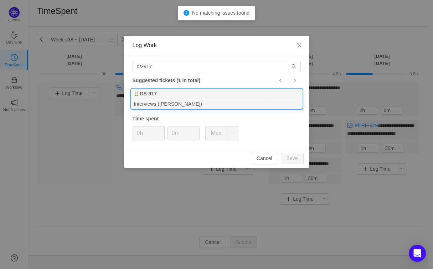
click at [181, 93] on div "DS-917" at bounding box center [216, 94] width 171 height 10
type input "1h"
click at [173, 135] on input "0m" at bounding box center [183, 133] width 31 height 14
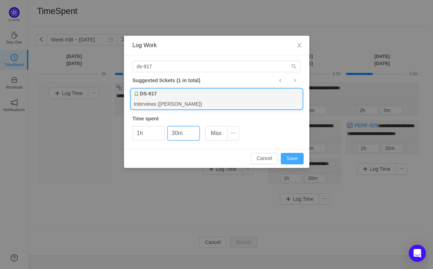
type input "30m"
click at [288, 160] on button "Save" at bounding box center [292, 158] width 23 height 11
type input "0h"
type input "0m"
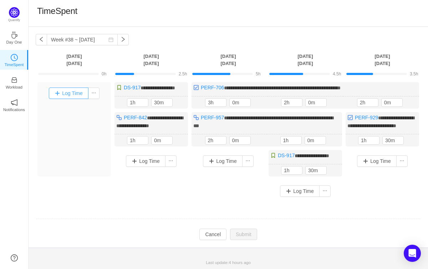
click at [67, 97] on button "Log Time" at bounding box center [69, 92] width 40 height 11
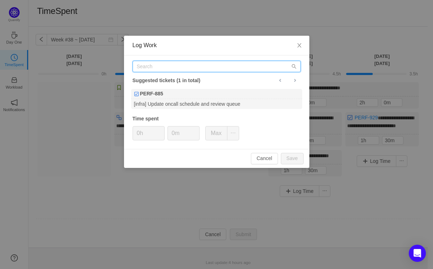
click at [159, 68] on input "text" at bounding box center [217, 66] width 168 height 11
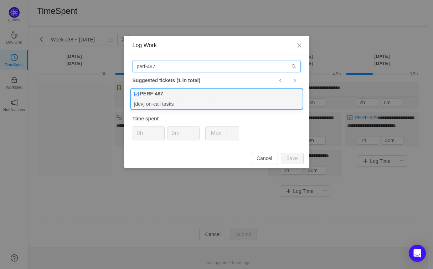
type input "perf-487"
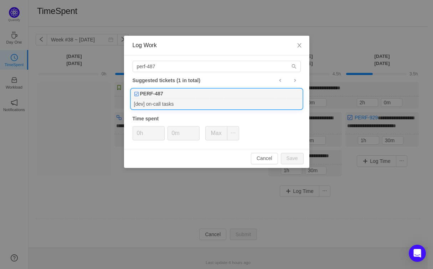
click at [189, 100] on div "[dev] on-call tasks" at bounding box center [216, 104] width 171 height 10
drag, startPoint x: 301, startPoint y: 161, endPoint x: 271, endPoint y: 152, distance: 31.1
click at [301, 161] on button "Save" at bounding box center [292, 158] width 23 height 11
type input "0h"
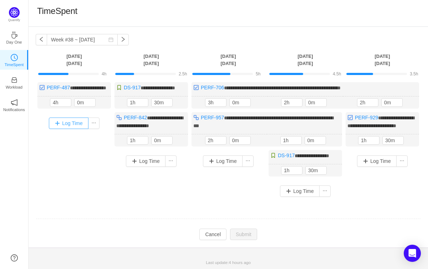
click at [68, 129] on button "Log Time" at bounding box center [69, 122] width 40 height 11
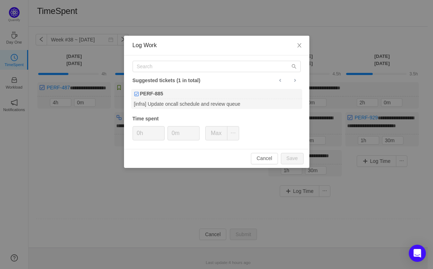
click at [154, 72] on div "Suggested tickets (1 in total) PERF-885 [infra] Update oncall schedule and revi…" at bounding box center [217, 101] width 186 height 93
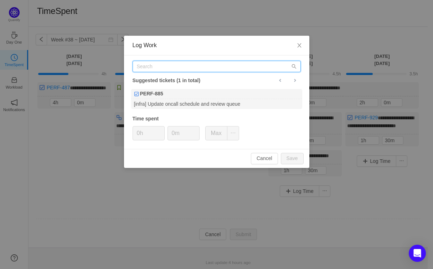
click at [157, 67] on input "text" at bounding box center [217, 66] width 168 height 11
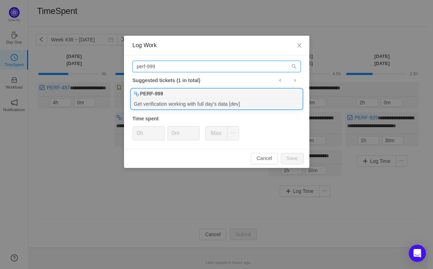
type input "perf-999"
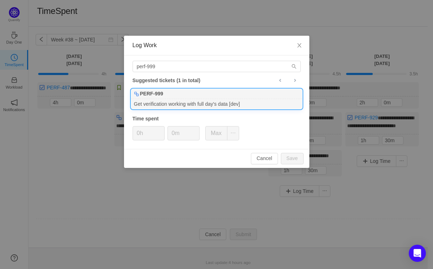
click at [153, 95] on b "PERF-999" at bounding box center [151, 93] width 23 height 7
click at [290, 157] on button "Save" at bounding box center [292, 158] width 23 height 11
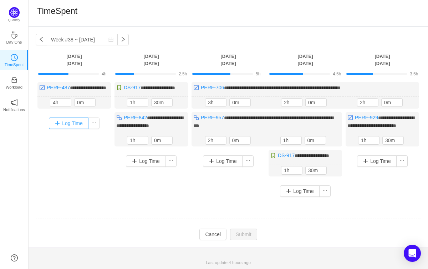
click at [63, 129] on button "Log Time" at bounding box center [69, 122] width 40 height 11
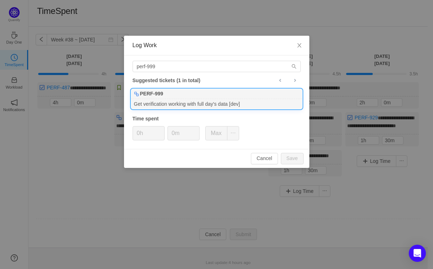
click at [170, 92] on div "PERF-999" at bounding box center [216, 94] width 171 height 10
click at [289, 159] on button "Save" at bounding box center [292, 158] width 23 height 11
type input "0h"
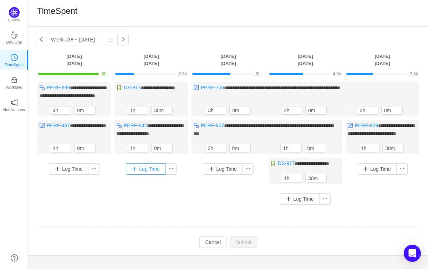
click at [155, 174] on button "Log Time" at bounding box center [146, 168] width 40 height 11
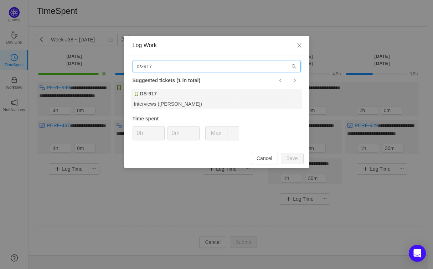
click at [170, 69] on input "ds-917" at bounding box center [217, 66] width 168 height 11
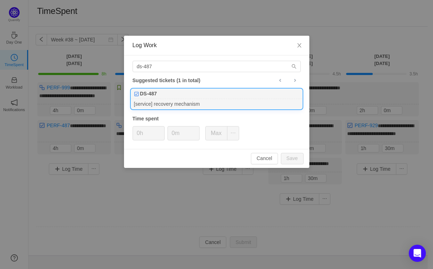
click at [161, 100] on div "[service] recovery mechanism" at bounding box center [216, 104] width 171 height 10
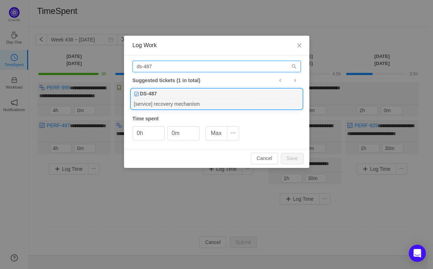
drag, startPoint x: 143, startPoint y: 67, endPoint x: 119, endPoint y: 62, distance: 24.6
click at [133, 64] on input "ds-487" at bounding box center [217, 66] width 168 height 11
type input "perf-487"
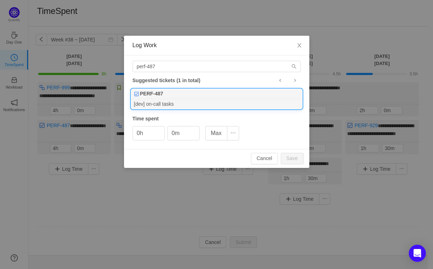
click at [174, 92] on div "PERF-487" at bounding box center [216, 94] width 171 height 10
type input "5h"
click at [167, 132] on div "5h 0m Max" at bounding box center [186, 133] width 107 height 14
click at [172, 133] on input "0m" at bounding box center [183, 133] width 31 height 14
type input "30m"
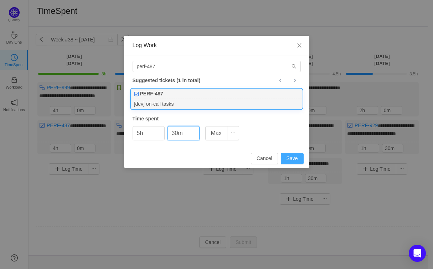
click at [292, 157] on button "Save" at bounding box center [292, 158] width 23 height 11
type input "0h"
type input "0m"
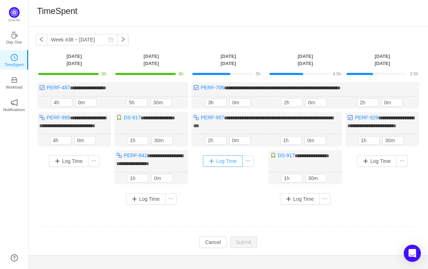
click at [238, 167] on button "Log Time" at bounding box center [223, 160] width 40 height 11
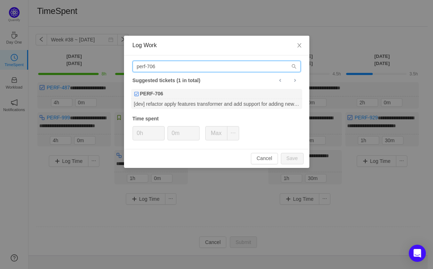
click at [164, 70] on input "perf-706" at bounding box center [217, 66] width 168 height 11
click at [164, 71] on input "perf-706" at bounding box center [217, 66] width 168 height 11
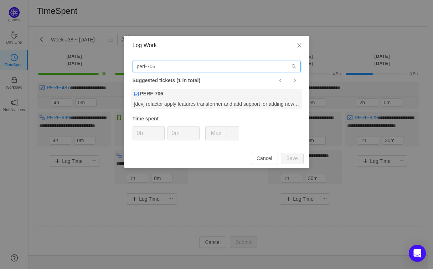
click at [164, 71] on input "perf-706" at bounding box center [217, 66] width 168 height 11
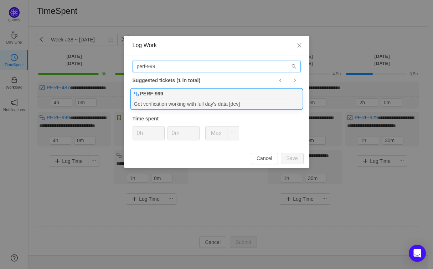
type input "perf-999"
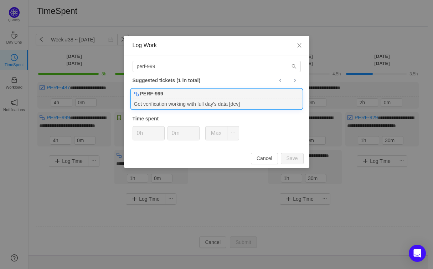
click at [151, 101] on div "Get verification working with full day's data [dev]" at bounding box center [216, 104] width 171 height 10
click at [296, 156] on button "Save" at bounding box center [292, 158] width 23 height 11
type input "0h"
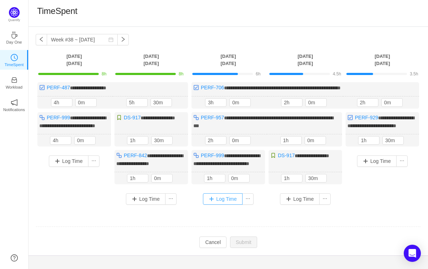
click at [226, 204] on button "Log Time" at bounding box center [223, 198] width 40 height 11
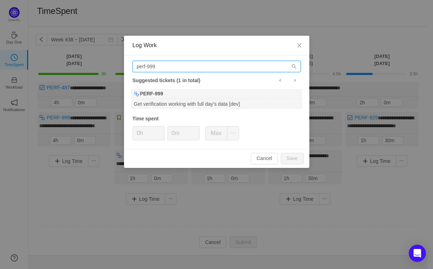
click at [199, 67] on input "perf-999" at bounding box center [217, 66] width 168 height 11
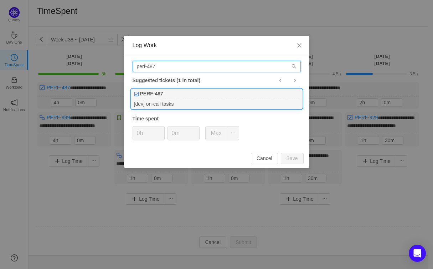
type input "perf-487"
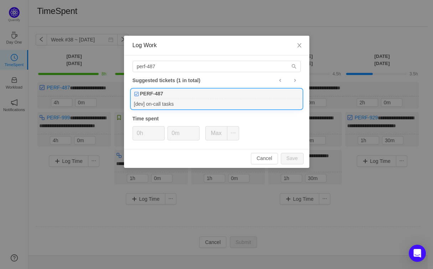
click at [212, 98] on div "PERF-487" at bounding box center [216, 94] width 171 height 10
click at [291, 159] on button "Save" at bounding box center [292, 158] width 23 height 11
type input "0h"
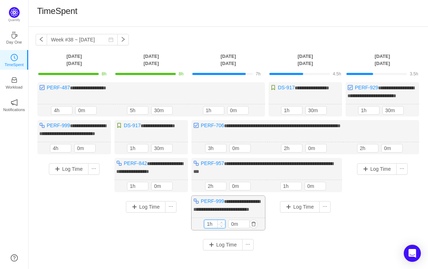
click at [211, 228] on input "1h" at bounding box center [214, 224] width 21 height 8
type input "2h"
click at [302, 250] on div "Log Time" at bounding box center [305, 222] width 73 height 54
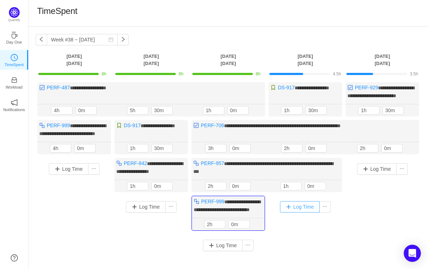
click at [293, 212] on button "Log Time" at bounding box center [300, 206] width 40 height 11
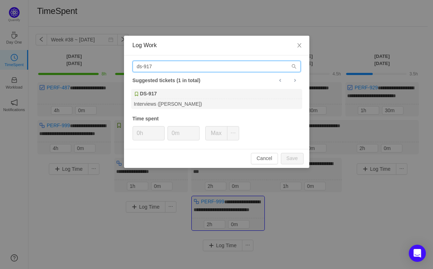
drag, startPoint x: 142, startPoint y: 65, endPoint x: 136, endPoint y: 67, distance: 6.7
click at [136, 67] on input "ds-917" at bounding box center [217, 66] width 168 height 11
click at [159, 69] on input "ds-917" at bounding box center [217, 66] width 168 height 11
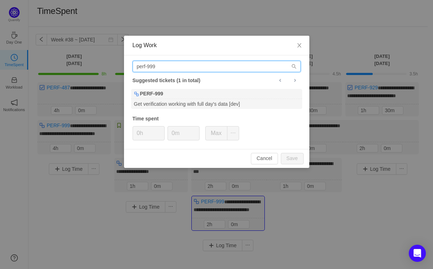
type input "perf-999"
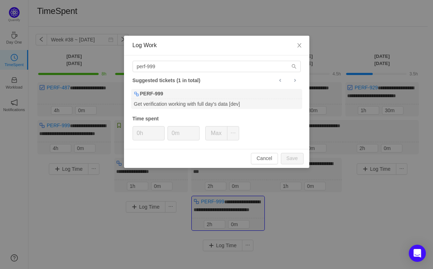
click at [188, 110] on div "perf-999 Suggested tickets (1 in total) PERF-999 Get verification working with …" at bounding box center [217, 101] width 186 height 93
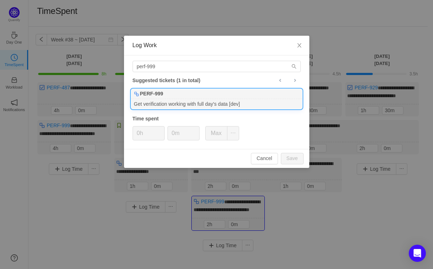
click at [185, 104] on div "Get verification working with full day's data [dev]" at bounding box center [216, 104] width 171 height 10
type input "2h"
click at [172, 134] on input "0m" at bounding box center [183, 133] width 31 height 14
type input "30m"
click at [288, 158] on button "Save" at bounding box center [292, 158] width 23 height 11
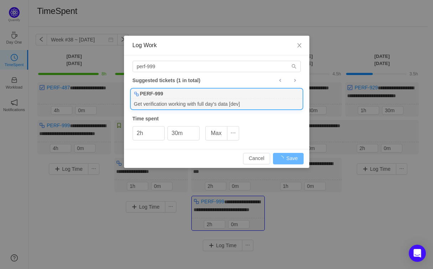
type input "0h"
type input "0m"
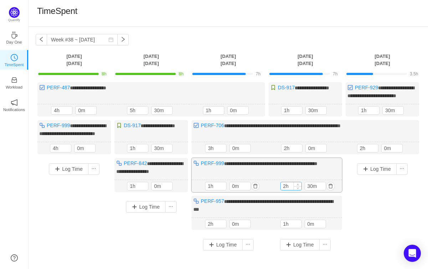
click at [284, 190] on input "2h" at bounding box center [291, 186] width 21 height 8
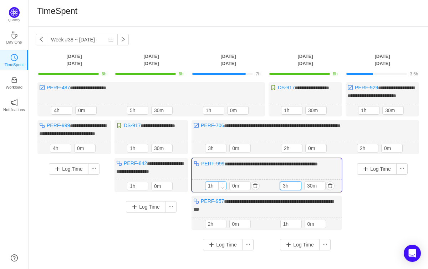
type input "3h"
click at [214, 189] on input "1h" at bounding box center [215, 186] width 21 height 8
type input "2h"
click at [373, 201] on div "Log Time" at bounding box center [382, 200] width 73 height 85
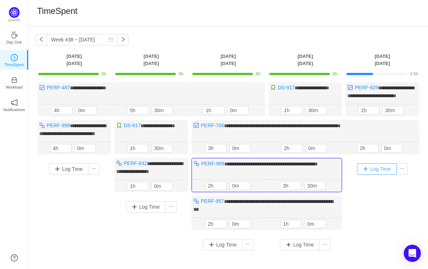
click at [376, 174] on button "Log Time" at bounding box center [377, 168] width 40 height 11
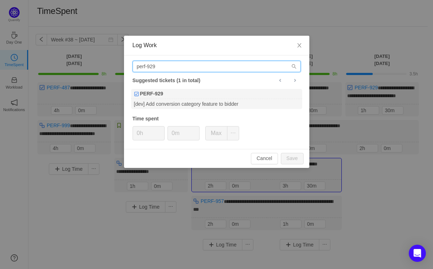
click at [177, 67] on input "perf-929" at bounding box center [217, 66] width 168 height 11
click at [170, 65] on input "perf-929" at bounding box center [217, 66] width 168 height 11
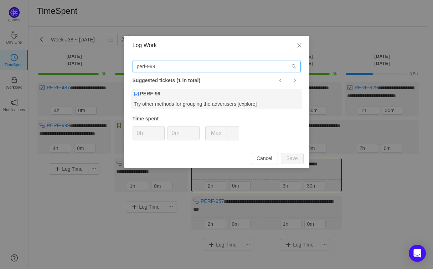
type input "perf-999"
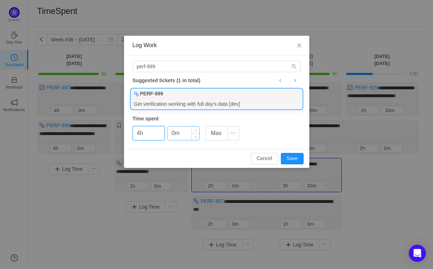
type input "4h"
click at [172, 129] on input "0m" at bounding box center [183, 133] width 31 height 14
type input "30m"
click at [291, 158] on button "Save" at bounding box center [292, 158] width 23 height 11
type input "0h"
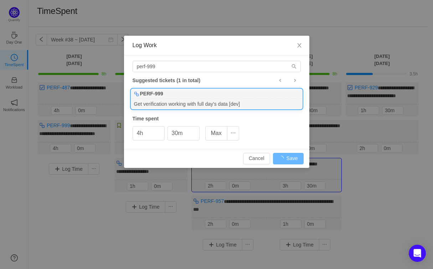
type input "0m"
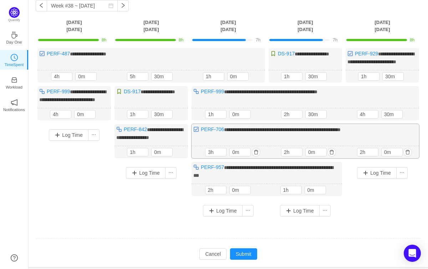
scroll to position [34, 0]
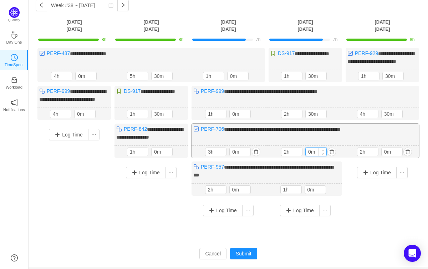
click at [312, 156] on input "0m" at bounding box center [316, 152] width 21 height 8
type input "0m"
click at [239, 156] on input "0m" at bounding box center [240, 152] width 21 height 8
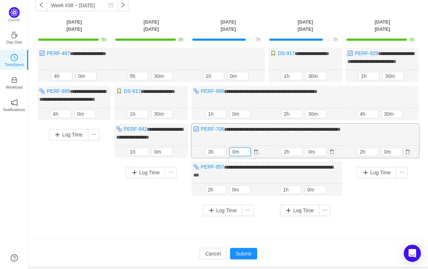
type input "0m"
click at [239, 118] on input "0m" at bounding box center [240, 114] width 21 height 8
type input "0m"
click at [212, 118] on input "1h" at bounding box center [215, 114] width 21 height 8
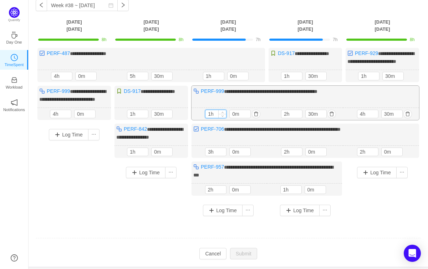
click at [212, 118] on input "1h" at bounding box center [215, 114] width 21 height 8
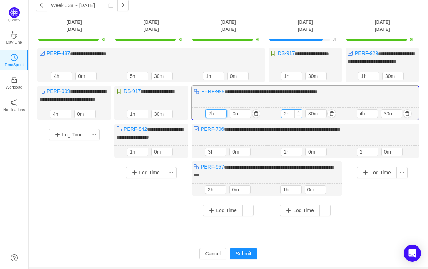
type input "2h"
click at [288, 117] on input "2h" at bounding box center [291, 114] width 21 height 8
type input "3h"
click at [365, 215] on div "Log Time" at bounding box center [382, 188] width 73 height 54
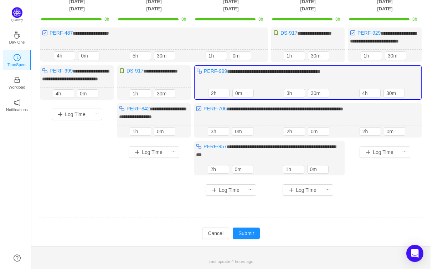
scroll to position [66, 0]
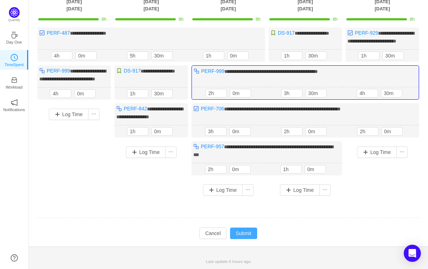
click at [243, 235] on button "Submit" at bounding box center [243, 232] width 27 height 11
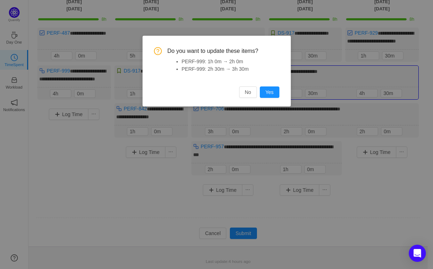
click at [271, 92] on button "Yes" at bounding box center [270, 91] width 20 height 11
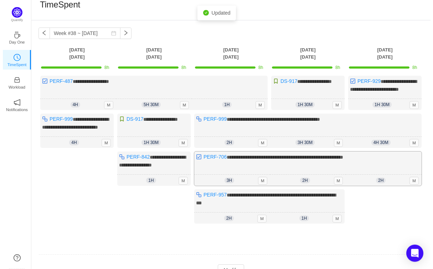
scroll to position [0, 0]
